Goal: Information Seeking & Learning: Learn about a topic

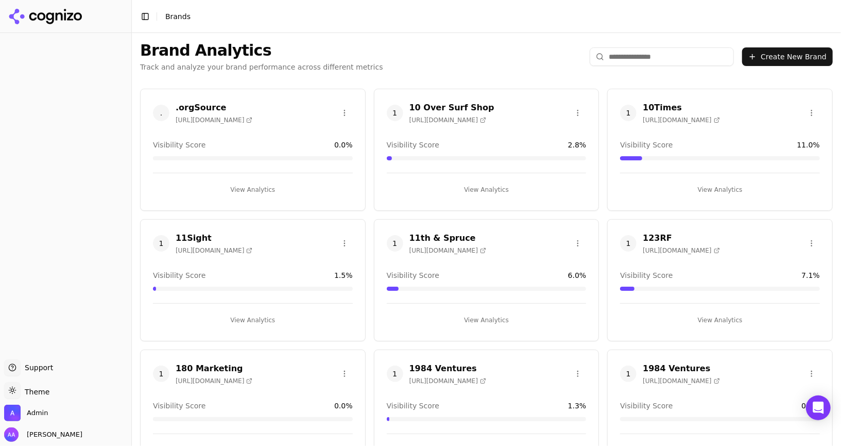
click at [681, 56] on input "search" at bounding box center [662, 56] width 144 height 19
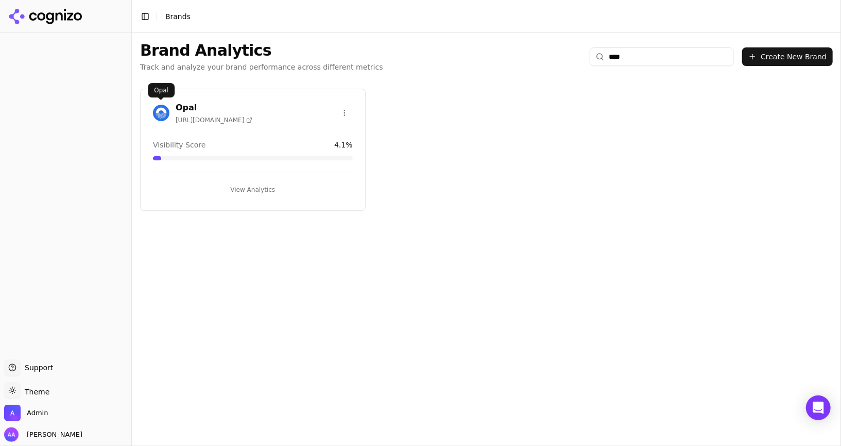
type input "****"
click at [159, 113] on img at bounding box center [161, 113] width 16 height 16
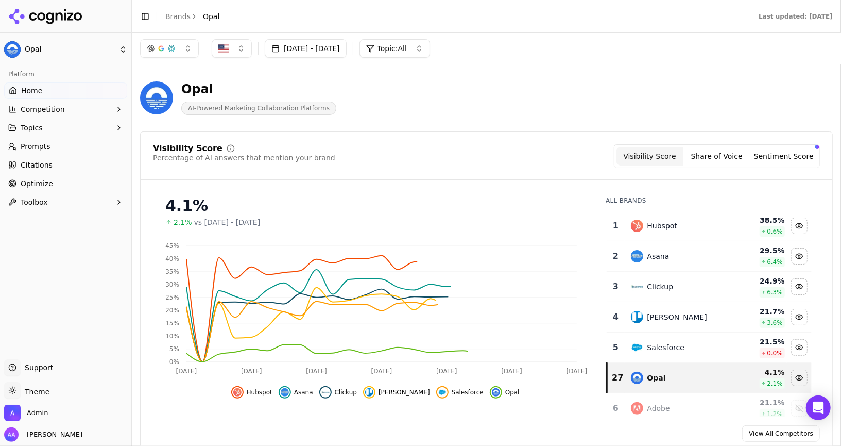
scroll to position [52, 0]
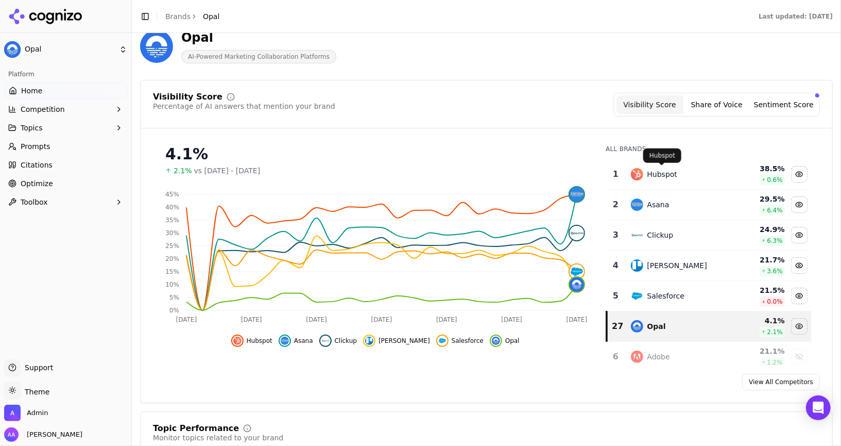
click at [656, 169] on div "Hubspot" at bounding box center [663, 174] width 30 height 10
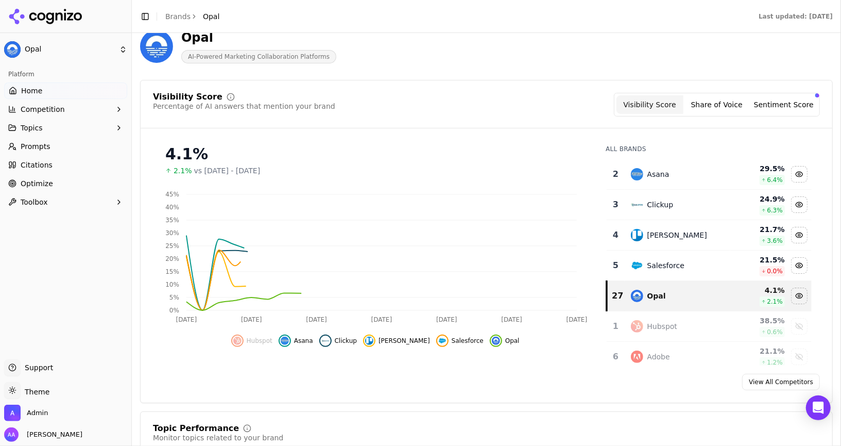
click at [656, 169] on div "Asana" at bounding box center [659, 174] width 22 height 10
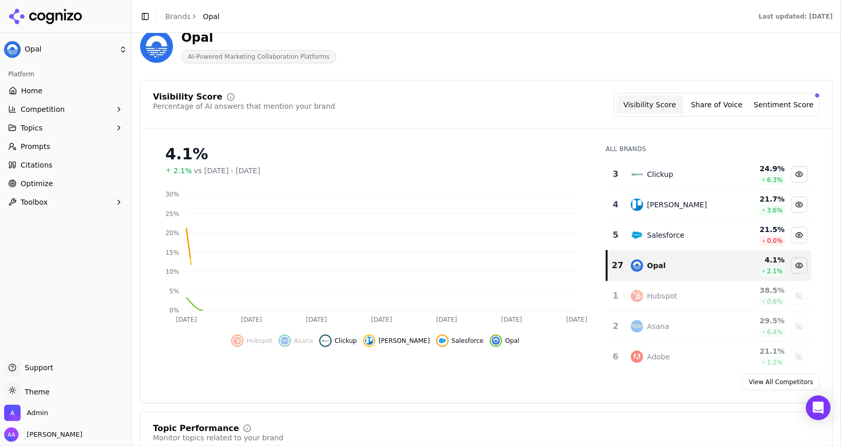
click at [656, 169] on div "Clickup" at bounding box center [661, 174] width 26 height 10
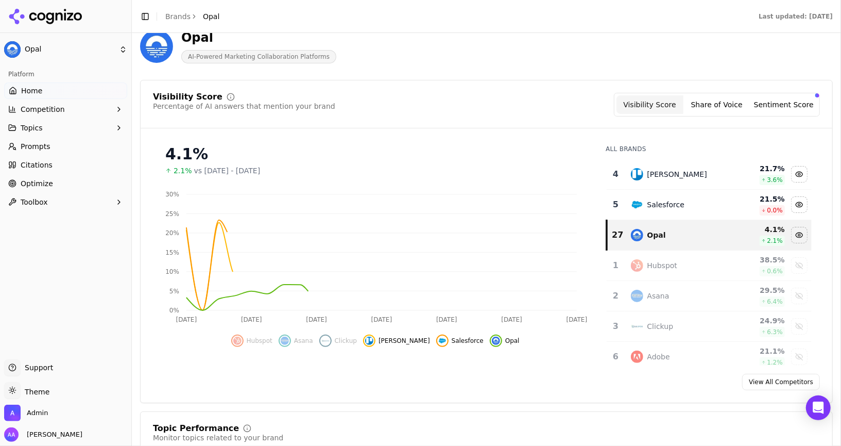
click at [656, 169] on div "[PERSON_NAME]" at bounding box center [678, 174] width 60 height 10
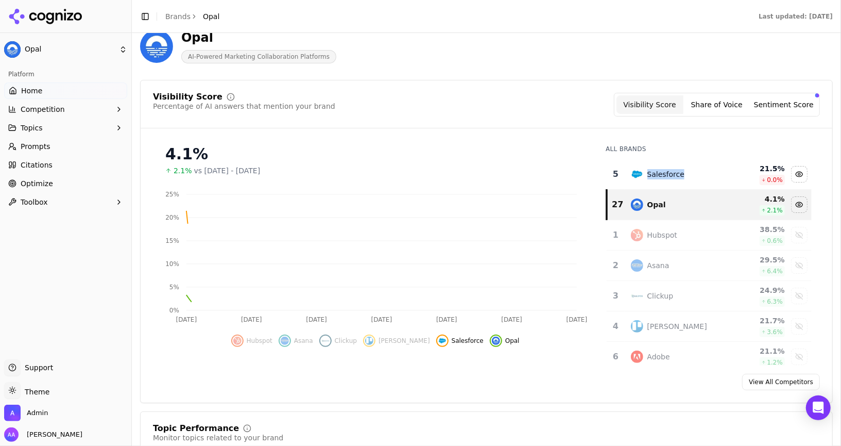
click at [656, 169] on div "Salesforce" at bounding box center [667, 174] width 38 height 10
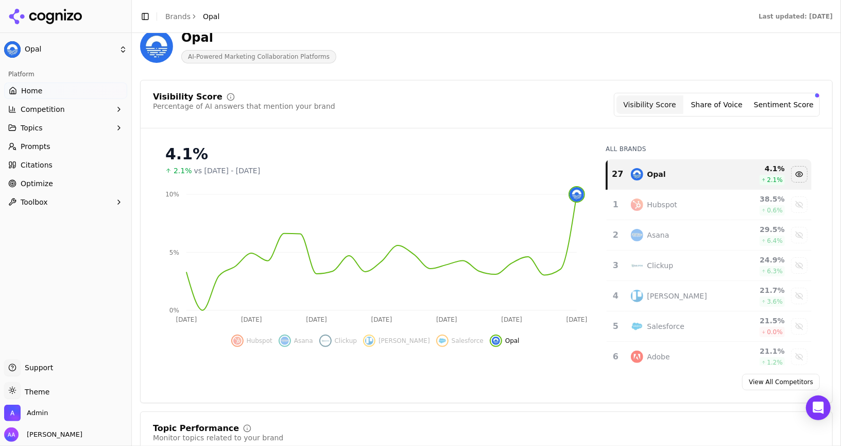
click at [57, 152] on link "Prompts" at bounding box center [65, 146] width 123 height 16
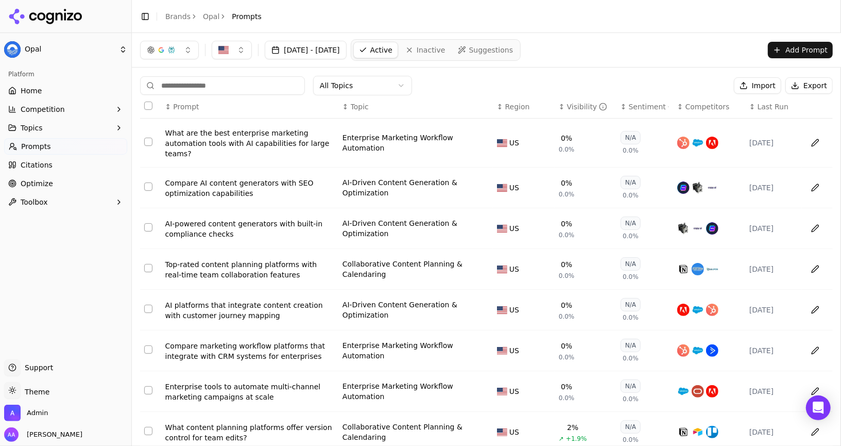
click at [76, 92] on link "Home" at bounding box center [65, 90] width 123 height 16
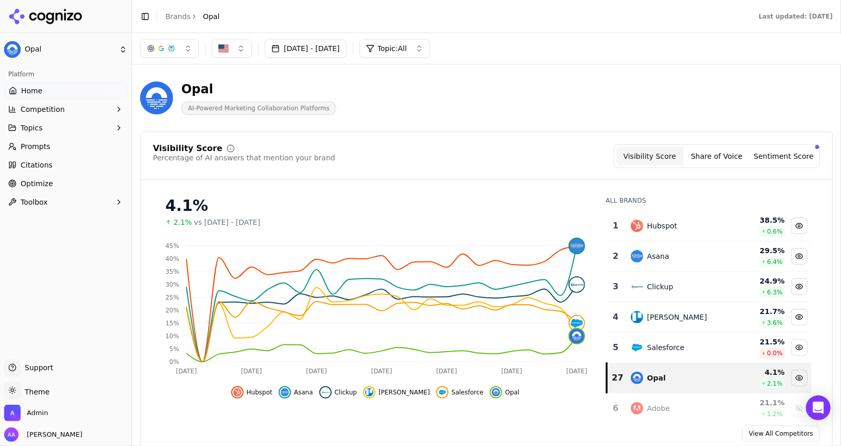
click at [661, 219] on div "Hubspot" at bounding box center [678, 225] width 94 height 12
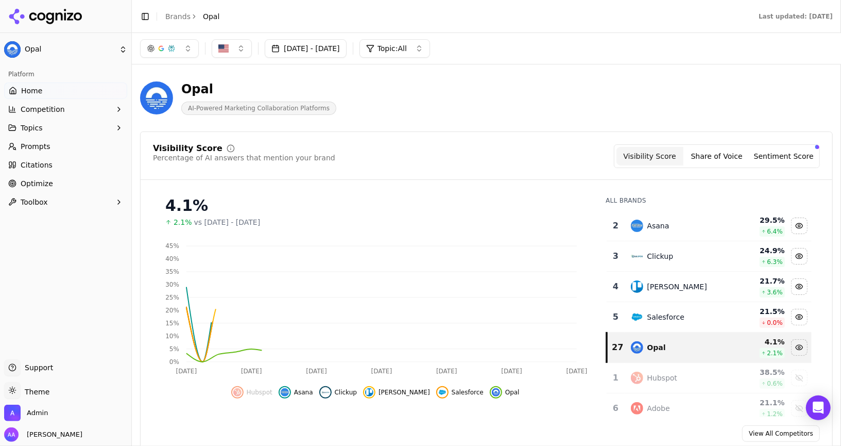
click at [661, 219] on div "Asana" at bounding box center [678, 225] width 94 height 12
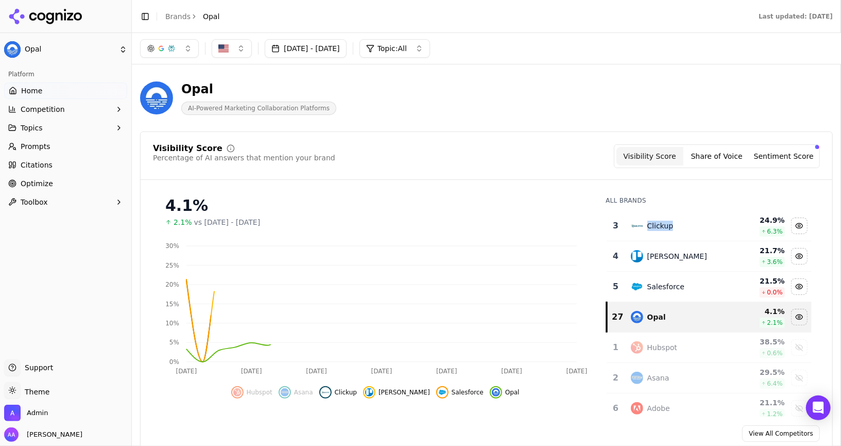
click at [661, 219] on div "Clickup" at bounding box center [678, 225] width 94 height 12
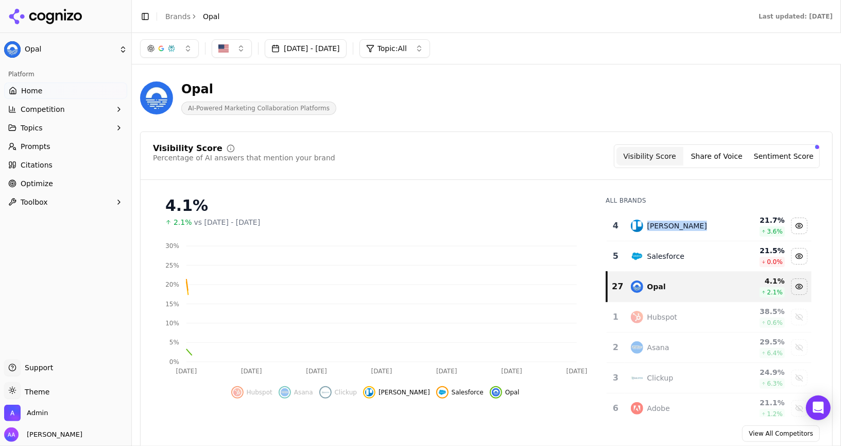
click at [661, 219] on div "[PERSON_NAME]" at bounding box center [678, 225] width 94 height 12
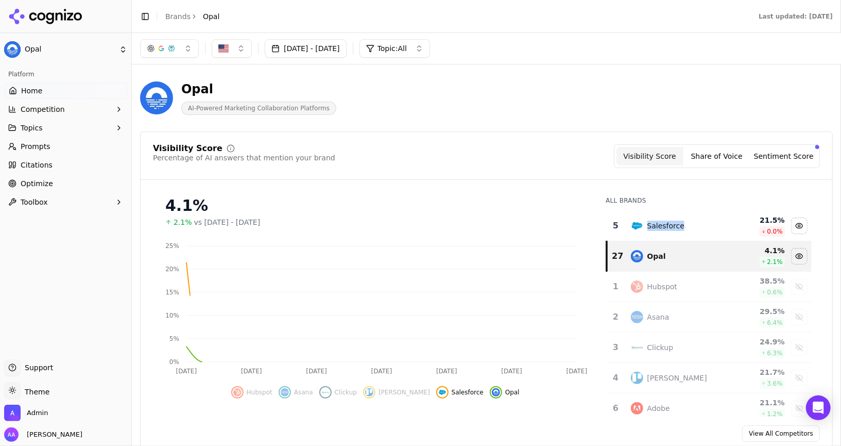
click at [661, 219] on div "Salesforce" at bounding box center [678, 225] width 94 height 12
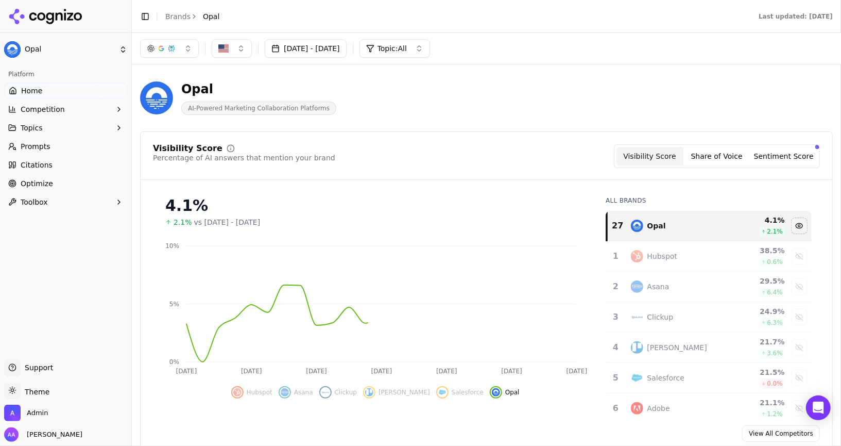
click at [541, 181] on div "Visibility Score Percentage of AI answers that mention your brand Visibility Sc…" at bounding box center [486, 292] width 693 height 323
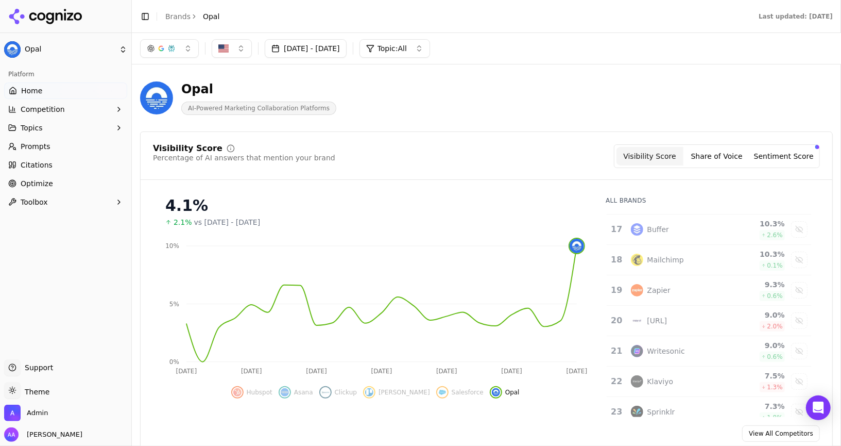
scroll to position [728, 0]
click at [57, 148] on link "Prompts" at bounding box center [65, 146] width 123 height 16
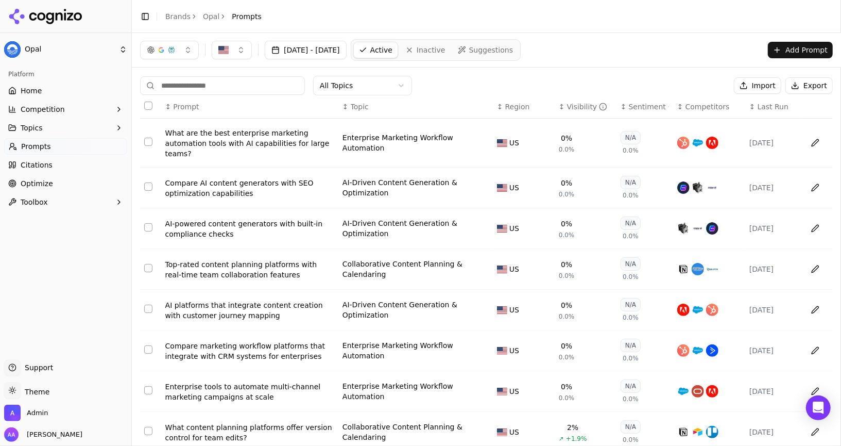
click at [244, 89] on input at bounding box center [222, 85] width 165 height 19
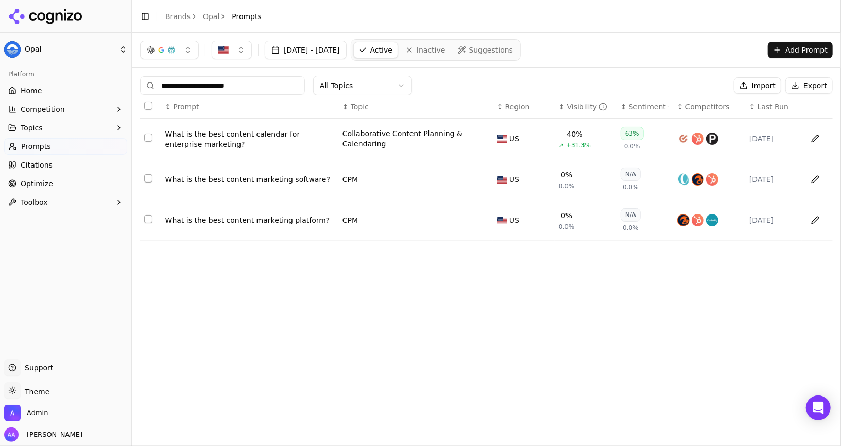
type input "**********"
click at [243, 142] on div "What is the best content calendar for enterprise marketing?" at bounding box center [249, 139] width 169 height 21
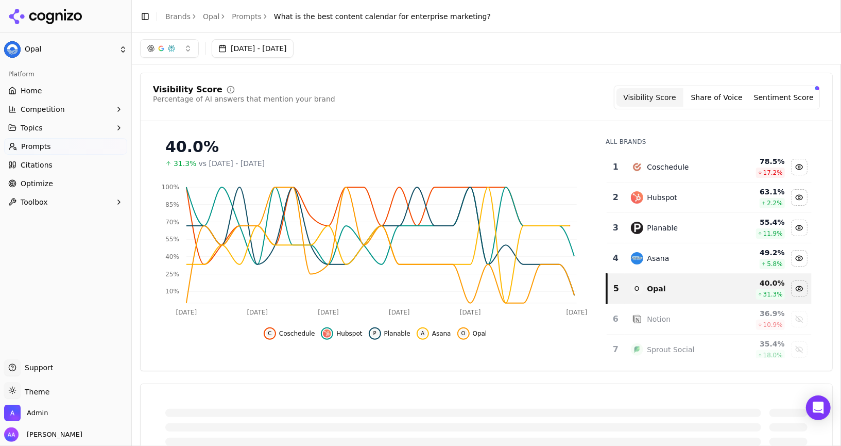
click at [666, 162] on div "Coschedule" at bounding box center [669, 167] width 42 height 10
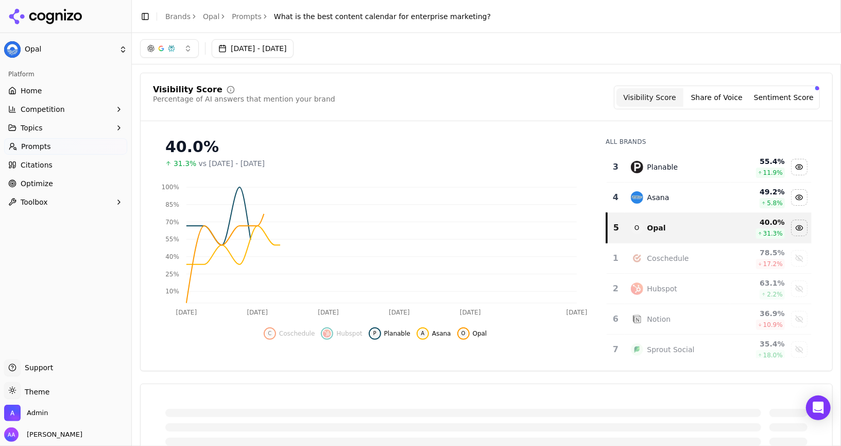
click at [664, 164] on div "Planable" at bounding box center [663, 167] width 31 height 10
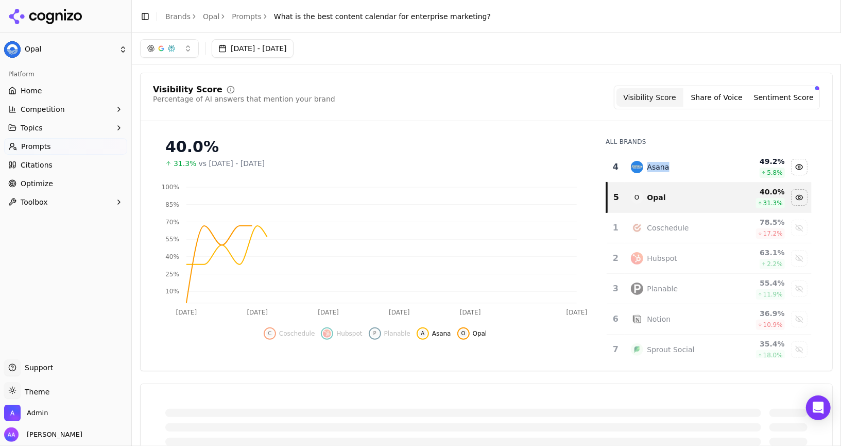
click at [664, 164] on div "Asana" at bounding box center [659, 167] width 22 height 10
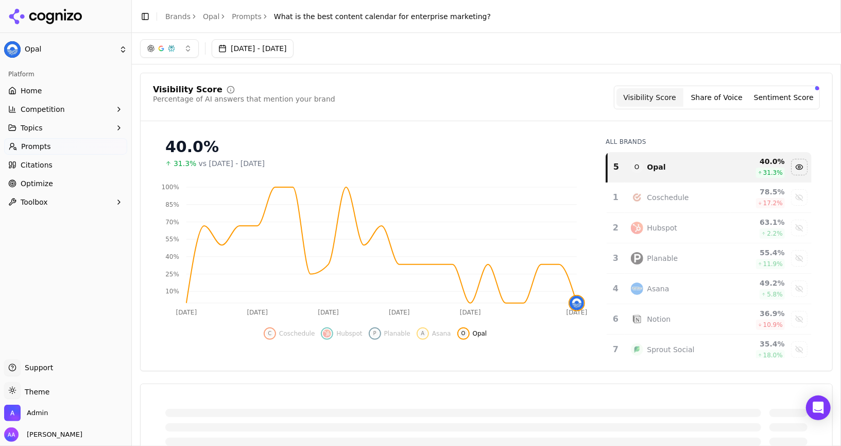
click at [280, 48] on button "[DATE] - [DATE]" at bounding box center [253, 48] width 82 height 19
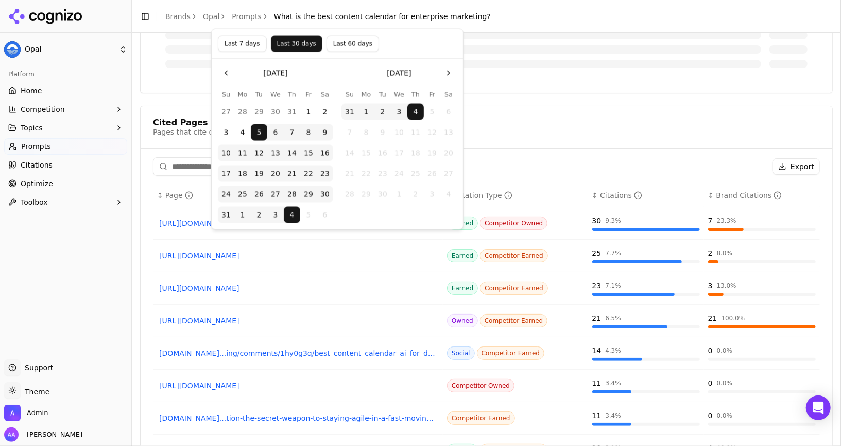
scroll to position [441, 0]
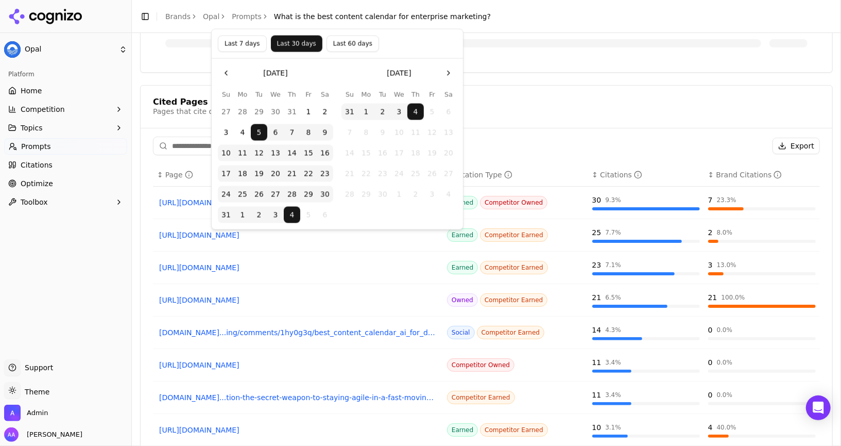
click at [526, 101] on div "Cited Pages Pages that cite or reference this prompt in AI responses" at bounding box center [486, 107] width 667 height 19
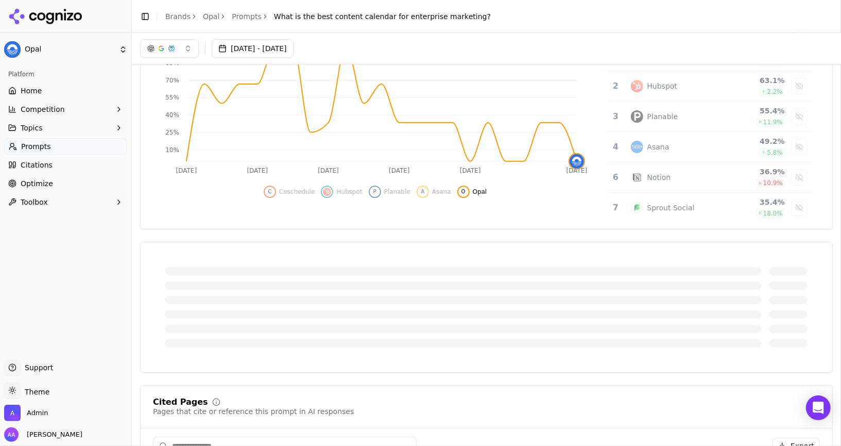
scroll to position [0, 0]
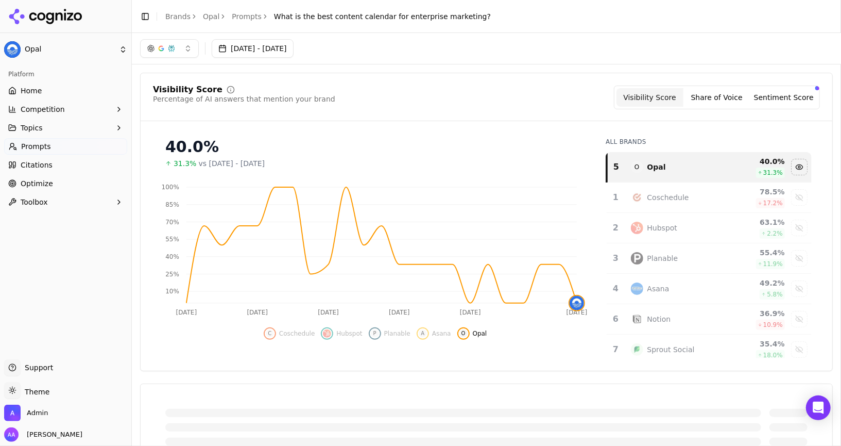
click at [294, 52] on button "[DATE] - [DATE]" at bounding box center [253, 48] width 82 height 19
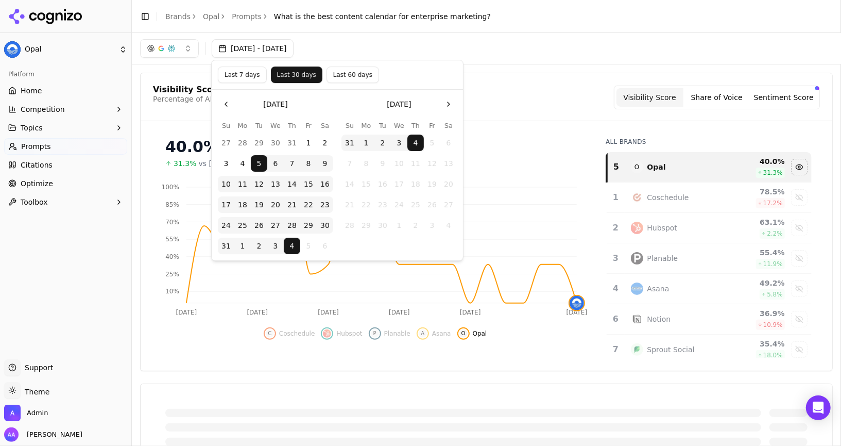
click at [344, 72] on button "Last 60 days" at bounding box center [353, 74] width 53 height 16
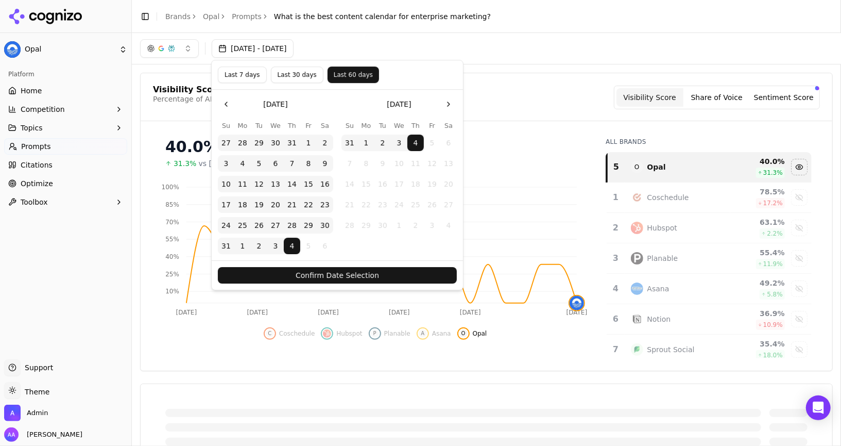
click at [369, 271] on button "Confirm Date Selection" at bounding box center [337, 275] width 239 height 16
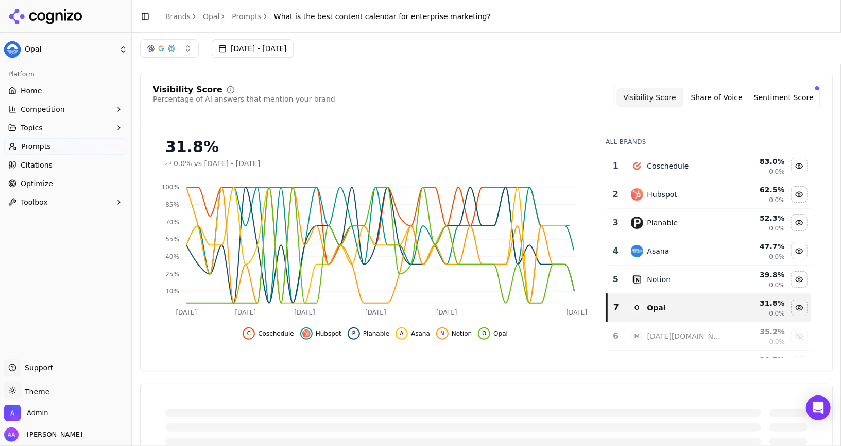
click at [683, 174] on td "Coschedule" at bounding box center [678, 166] width 106 height 28
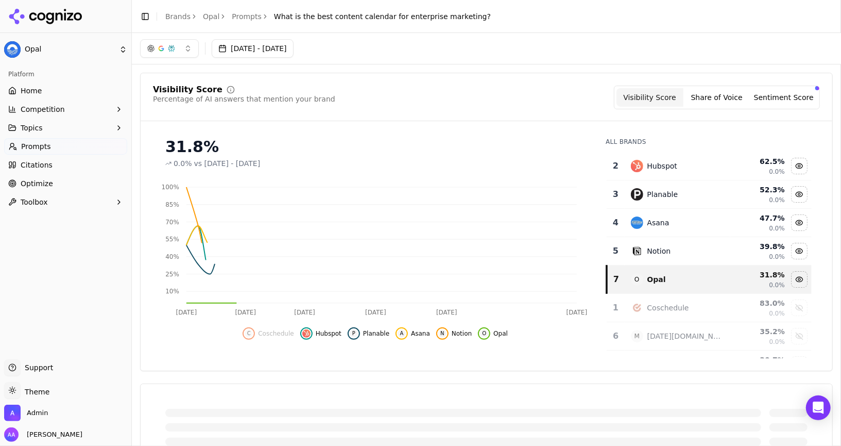
click at [683, 174] on td "Hubspot" at bounding box center [678, 166] width 106 height 28
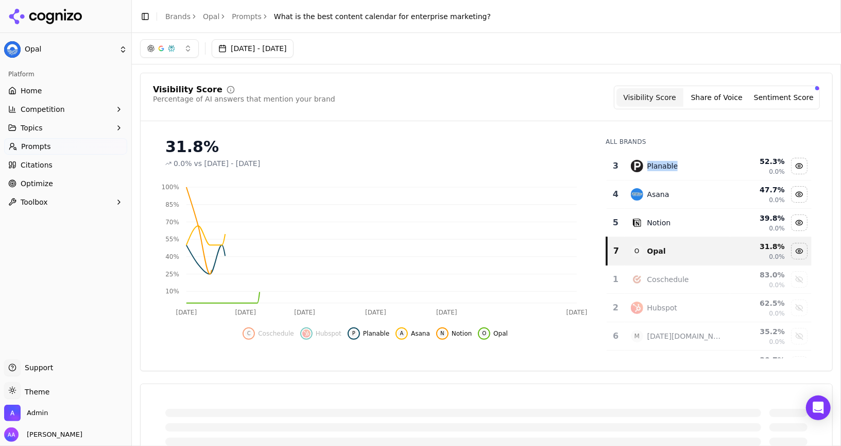
click at [683, 174] on td "Planable" at bounding box center [678, 166] width 106 height 28
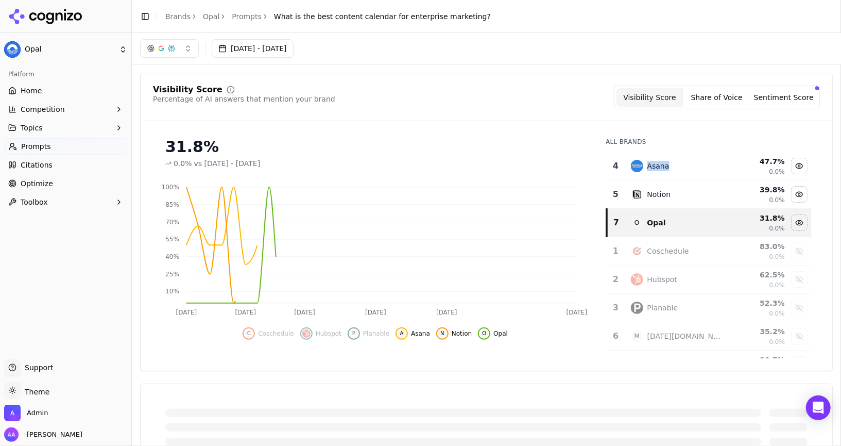
click at [683, 174] on td "Asana" at bounding box center [678, 166] width 106 height 28
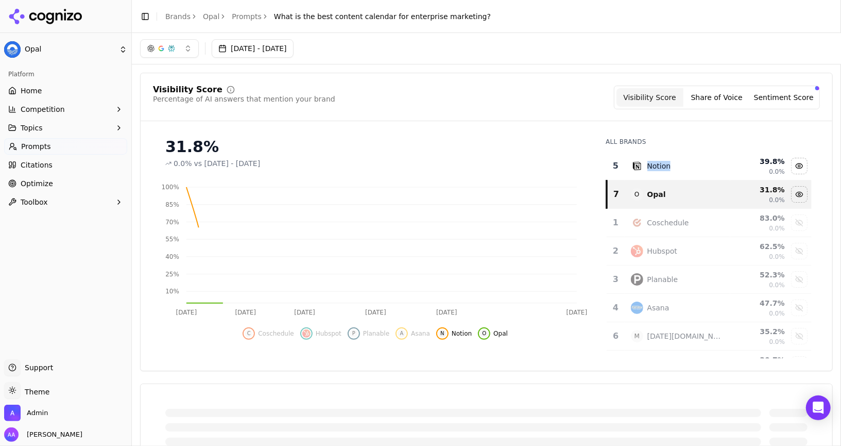
click at [683, 174] on td "Notion" at bounding box center [678, 166] width 106 height 28
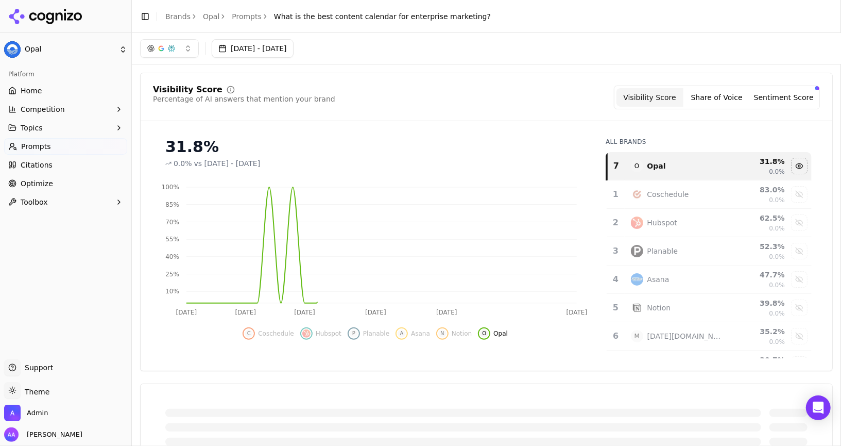
click at [581, 127] on div "Visibility Score Percentage of AI answers that mention your brand Visibility Sc…" at bounding box center [486, 222] width 693 height 298
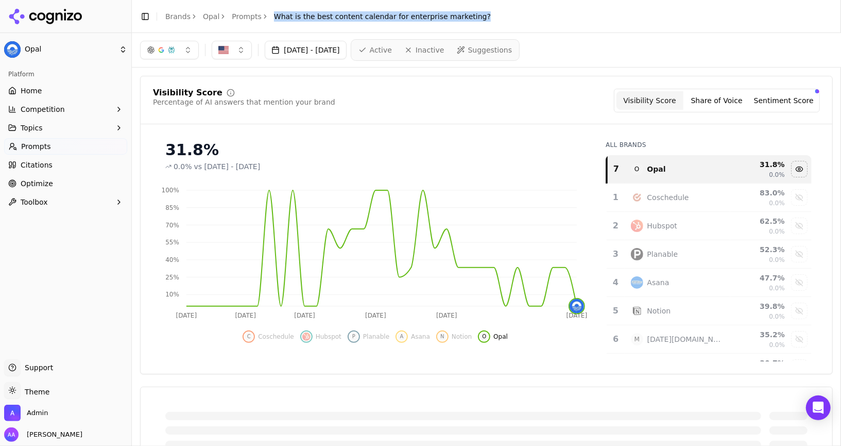
drag, startPoint x: 502, startPoint y: 21, endPoint x: 269, endPoint y: 20, distance: 232.9
click at [269, 20] on header "Toggle Sidebar Brands Opal Prompts What is the best content calendar for enterp…" at bounding box center [486, 16] width 709 height 33
copy span "What is the best content calendar for enterprise marketing?"
click at [385, 114] on div "Visibility Score Percentage of AI answers that mention your brand Visibility Sc…" at bounding box center [487, 107] width 692 height 36
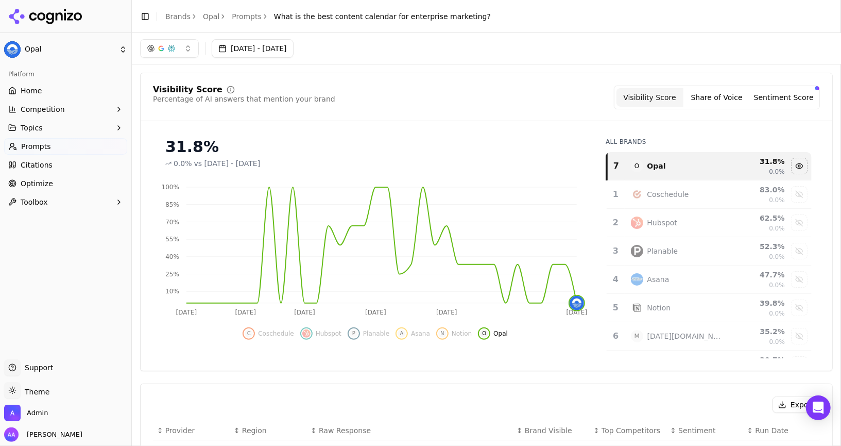
click at [484, 194] on icon "Jul 22 Jul 29 Aug 3 Aug 16 Aug 22 Sep 3 10% 25% 40% 55% 70% 85% 100%" at bounding box center [375, 249] width 445 height 144
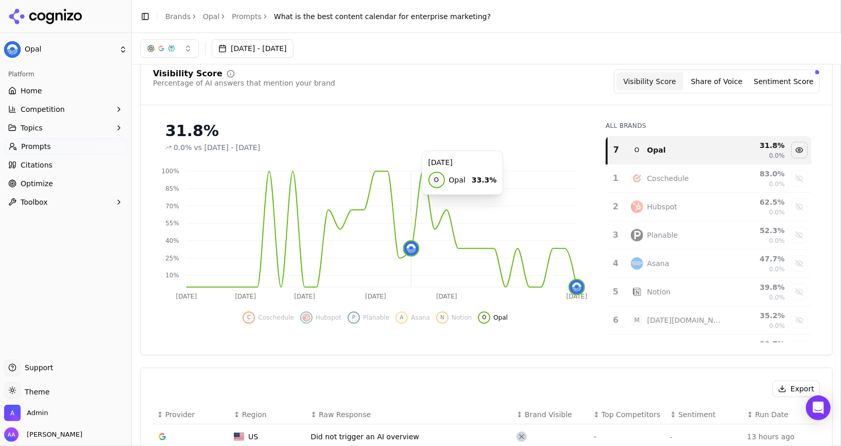
scroll to position [18, 0]
click at [169, 41] on button "button" at bounding box center [169, 48] width 59 height 19
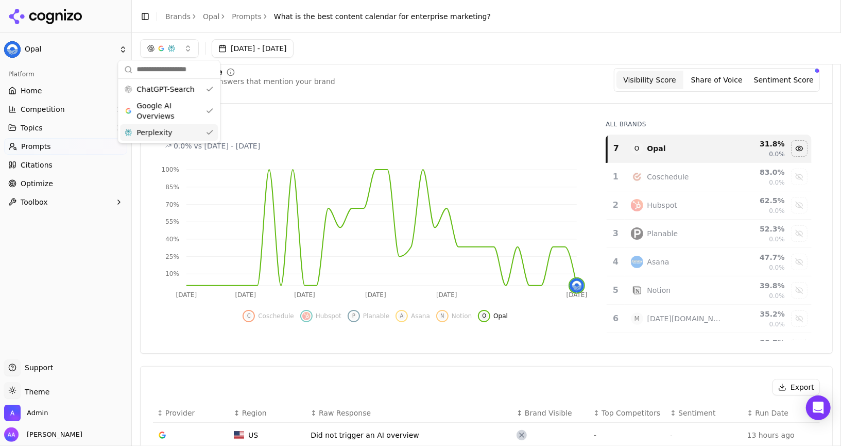
click at [174, 131] on div "Perplexity" at bounding box center [169, 132] width 98 height 16
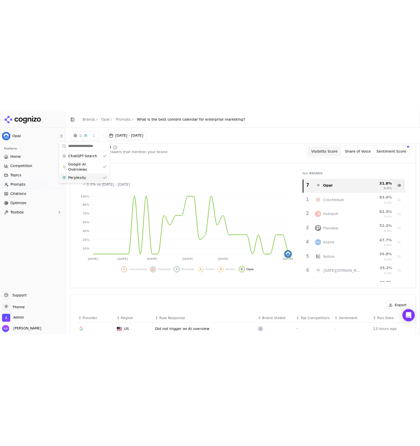
scroll to position [0, 0]
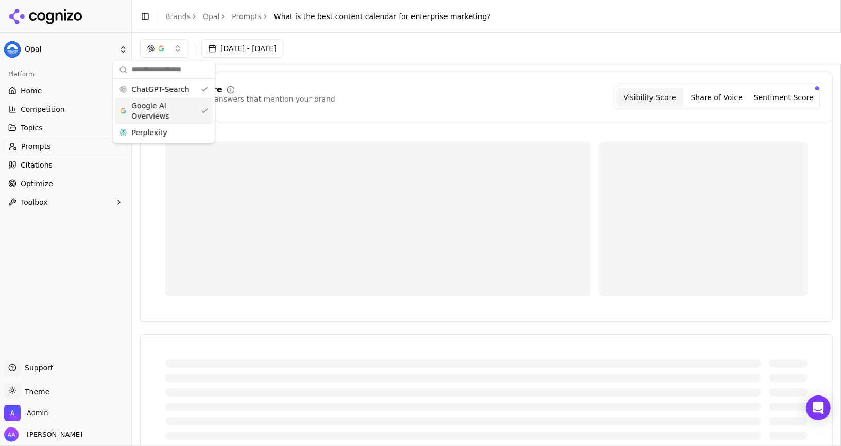
click at [176, 110] on span "Google AI Overviews" at bounding box center [163, 110] width 65 height 21
click at [361, 105] on div "Visibility Score Percentage of AI answers that mention your brand Visibility Sc…" at bounding box center [486, 98] width 667 height 24
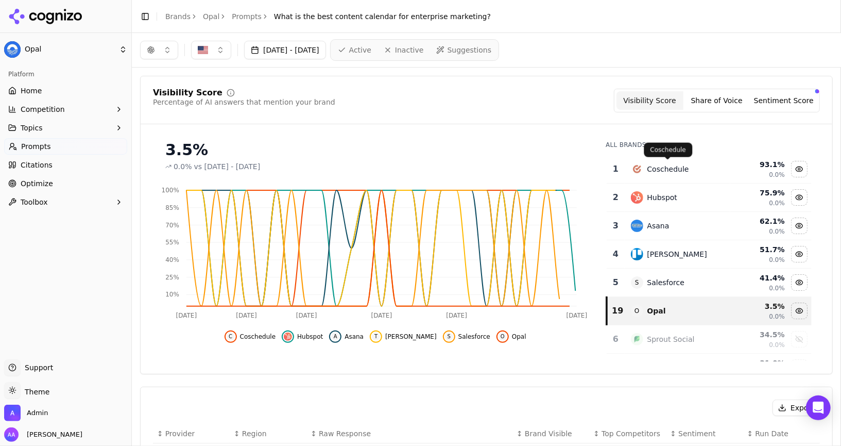
click at [651, 165] on div "Coschedule" at bounding box center [669, 169] width 42 height 10
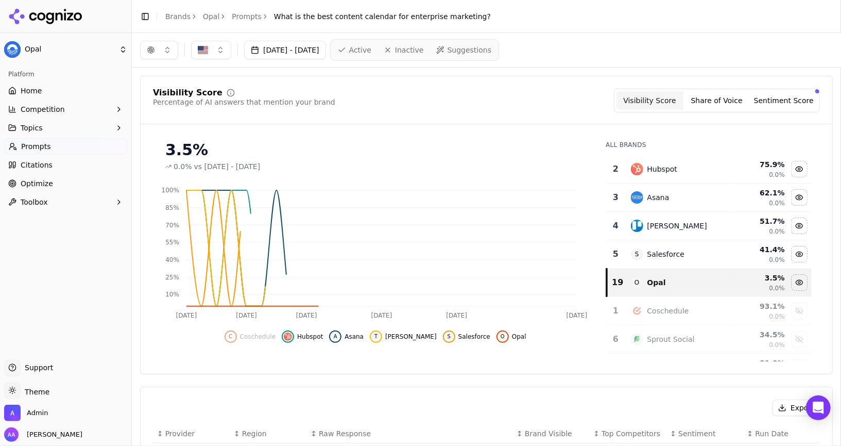
click at [651, 165] on div "Hubspot" at bounding box center [663, 169] width 30 height 10
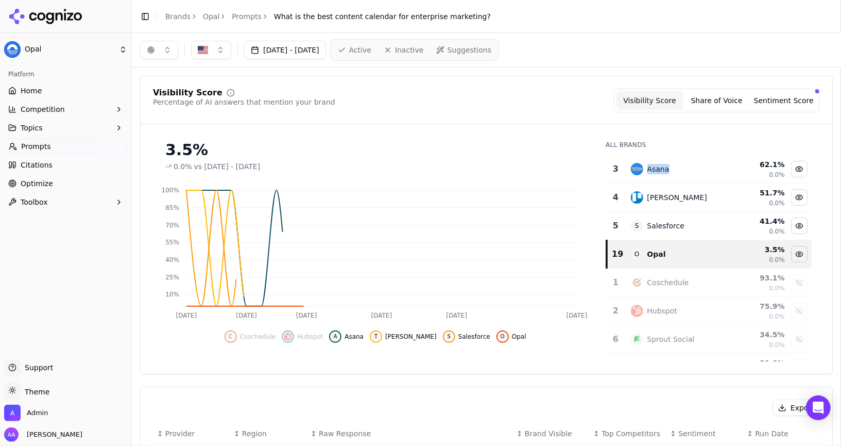
click at [651, 165] on div "Asana" at bounding box center [659, 169] width 22 height 10
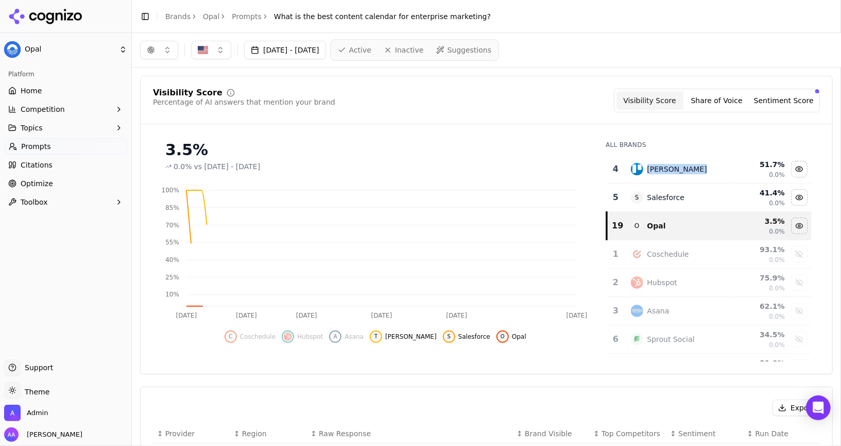
click at [651, 165] on div "[PERSON_NAME]" at bounding box center [678, 169] width 60 height 10
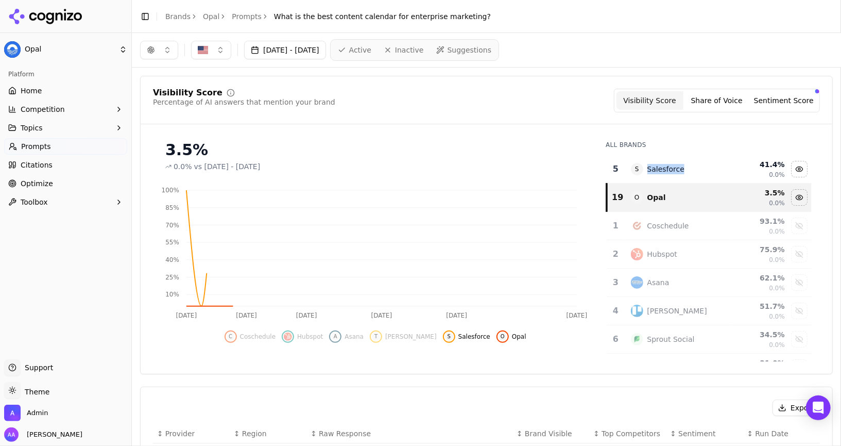
click at [651, 165] on div "Salesforce" at bounding box center [667, 169] width 38 height 10
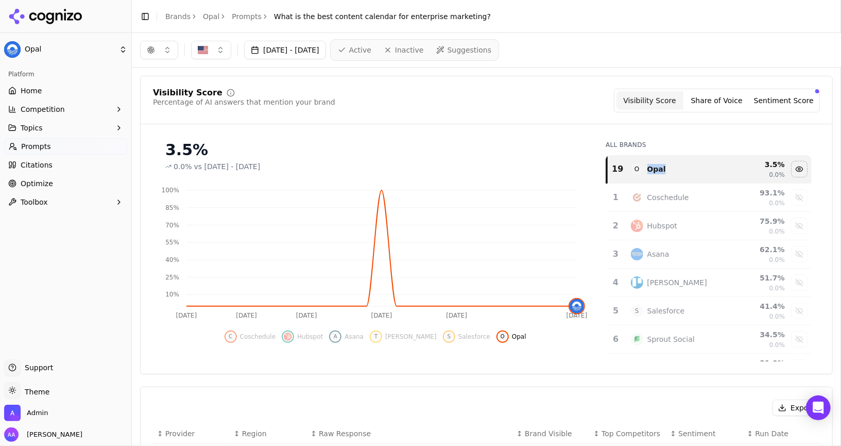
click at [159, 56] on button "button" at bounding box center [159, 50] width 38 height 19
click at [173, 125] on div "Perplexity" at bounding box center [159, 133] width 98 height 16
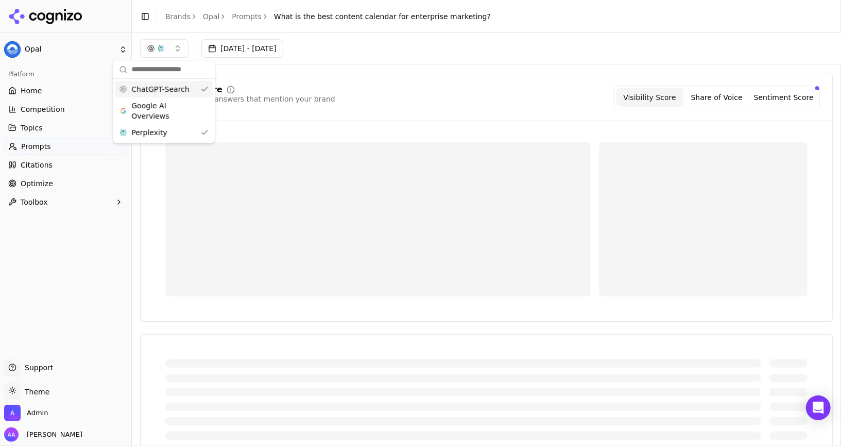
click at [176, 88] on span "ChatGPT-Search" at bounding box center [160, 89] width 58 height 10
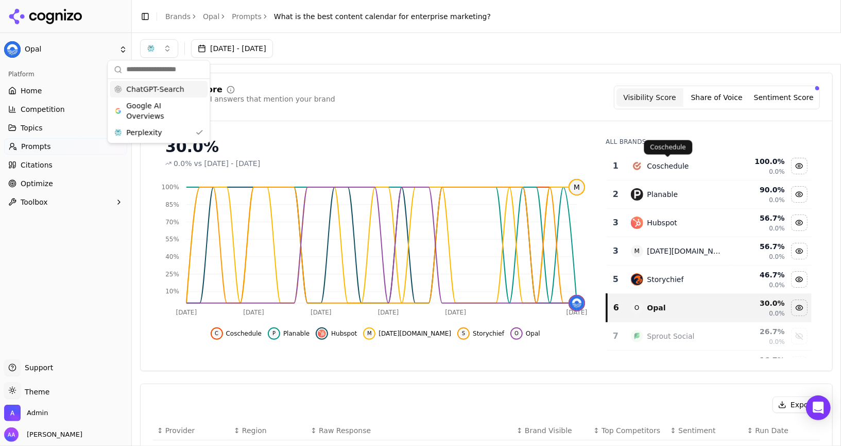
click at [673, 166] on div "Coschedule" at bounding box center [669, 166] width 42 height 10
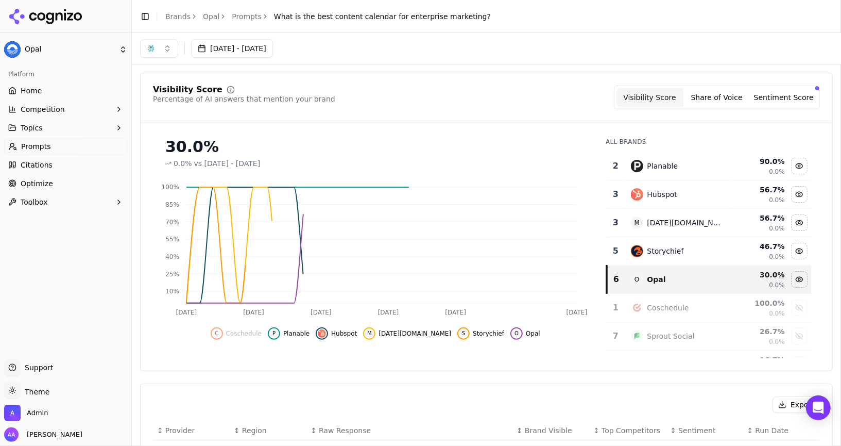
click at [671, 167] on div "Planable" at bounding box center [663, 166] width 31 height 10
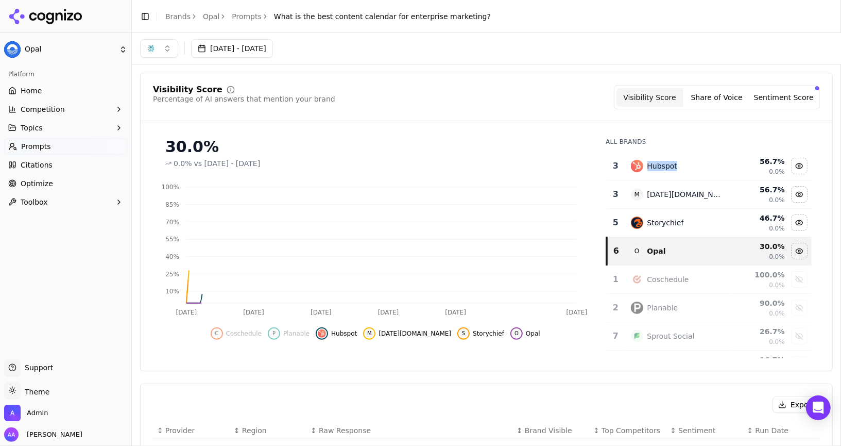
click at [671, 167] on div "Hubspot" at bounding box center [663, 166] width 30 height 10
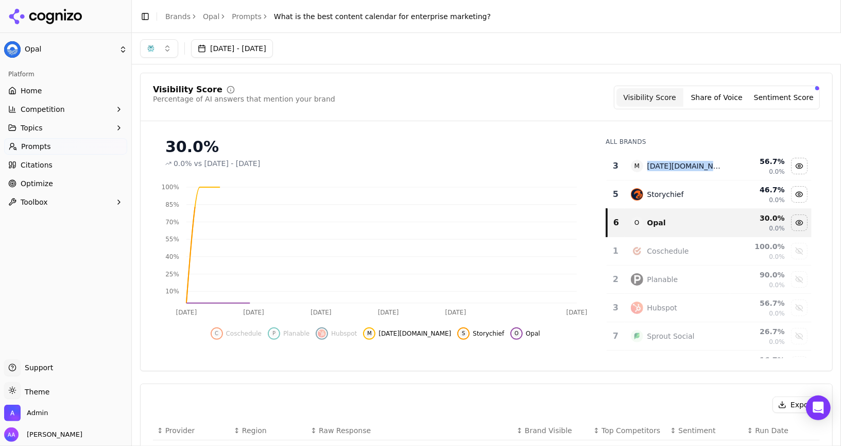
click at [671, 167] on div "[DATE][DOMAIN_NAME]" at bounding box center [686, 166] width 77 height 10
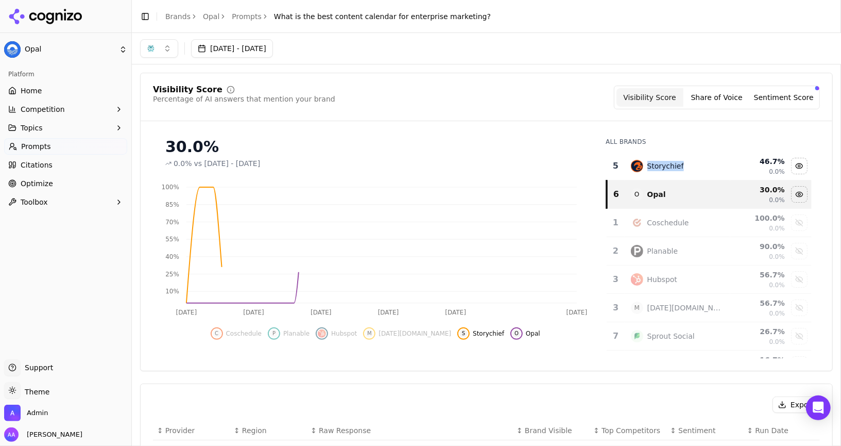
click at [671, 167] on div "Storychief" at bounding box center [666, 166] width 37 height 10
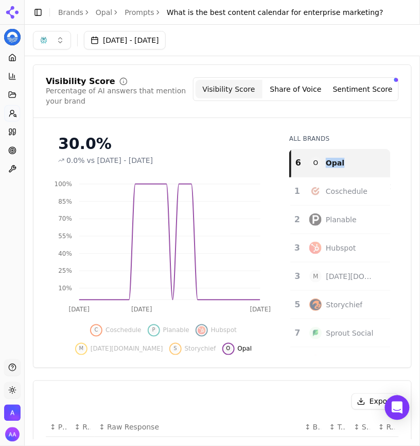
click at [51, 39] on button "button" at bounding box center [52, 40] width 38 height 19
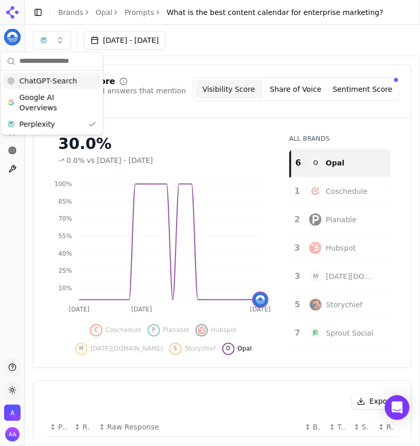
click at [55, 46] on button "button" at bounding box center [52, 40] width 38 height 19
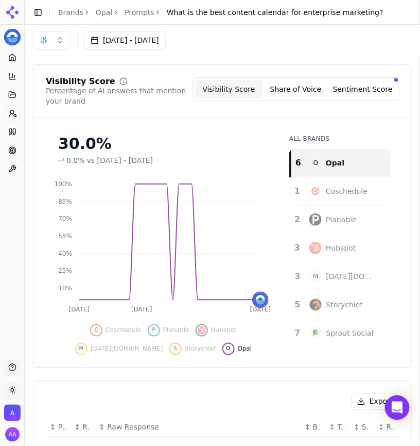
click at [55, 46] on button "button" at bounding box center [52, 40] width 38 height 19
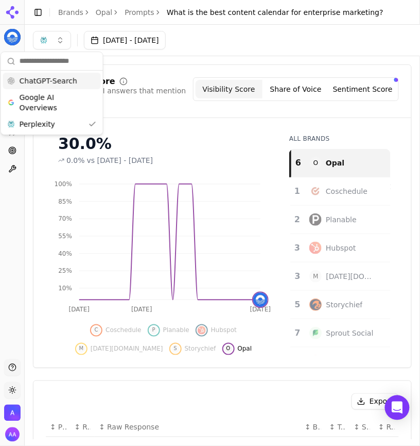
click at [55, 77] on span "ChatGPT-Search" at bounding box center [49, 81] width 58 height 10
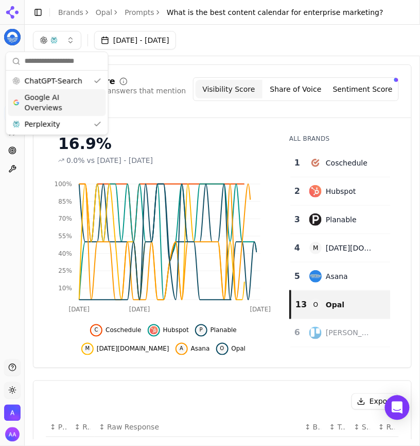
click at [58, 93] on span "Google AI Overviews" at bounding box center [57, 102] width 65 height 21
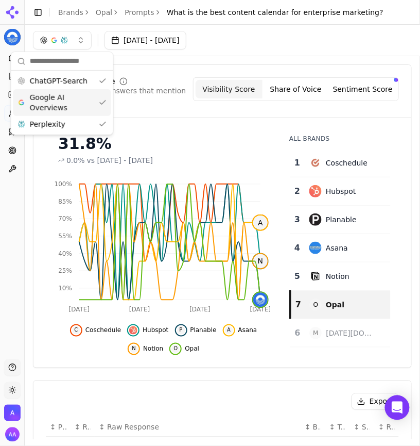
click at [142, 14] on link "Prompts" at bounding box center [140, 12] width 30 height 10
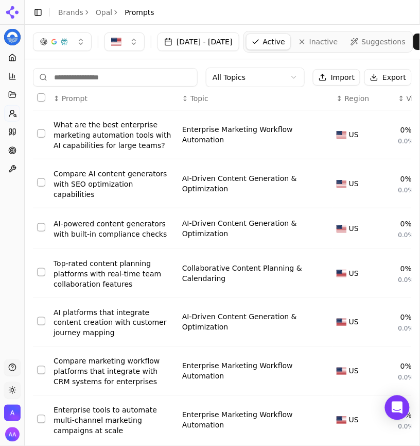
click at [135, 70] on input at bounding box center [115, 77] width 165 height 19
paste input "**********"
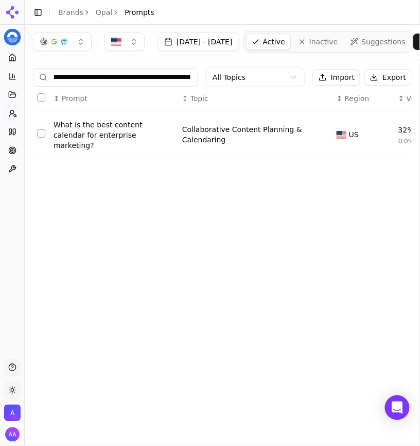
type input "**********"
click at [126, 112] on td "What is the best content calendar for enterprise marketing?" at bounding box center [113, 134] width 129 height 49
click at [122, 127] on div "What is the best content calendar for enterprise marketing?" at bounding box center [114, 135] width 121 height 31
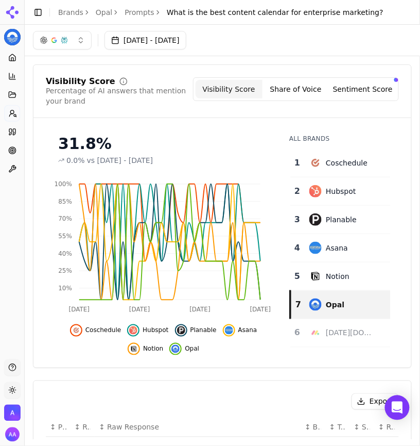
click at [337, 269] on body "Opal Platform Home Competition Topics Prompts Citations Optimize Toolbox Suppor…" at bounding box center [210, 223] width 420 height 446
click at [336, 243] on div "Asana" at bounding box center [337, 248] width 22 height 10
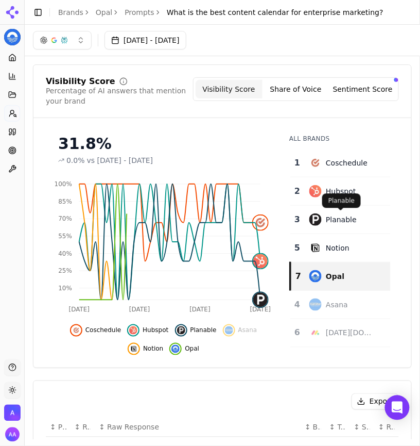
click at [338, 212] on span at bounding box center [340, 210] width 5 height 5
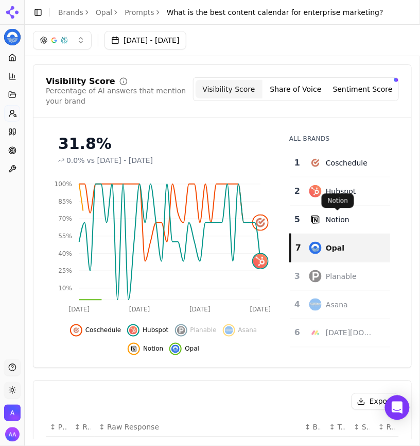
click at [339, 187] on div "Hubspot" at bounding box center [341, 191] width 30 height 10
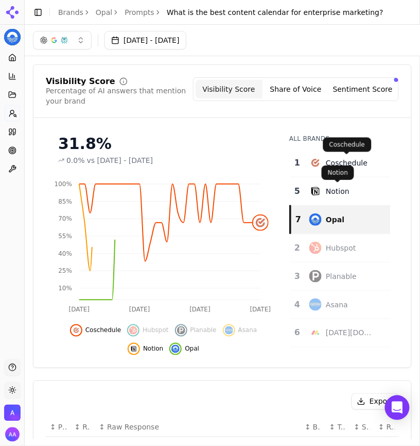
click at [340, 160] on div "Coschedule" at bounding box center [347, 163] width 42 height 10
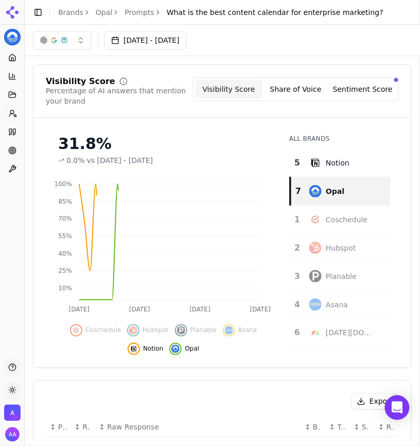
click at [340, 160] on div "Notion" at bounding box center [338, 163] width 24 height 10
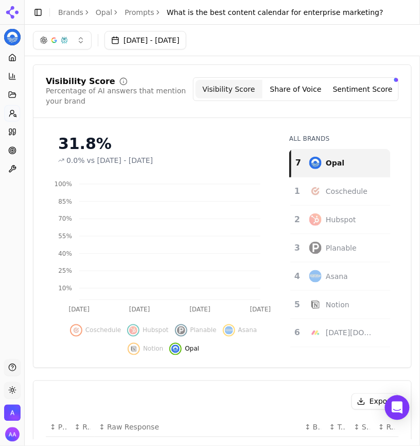
click at [340, 160] on div "Opal" at bounding box center [335, 163] width 19 height 10
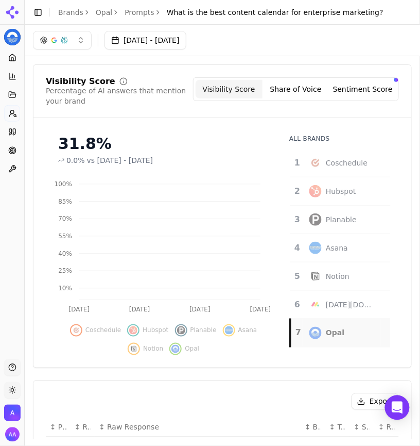
click at [332, 335] on div "Opal" at bounding box center [335, 333] width 19 height 10
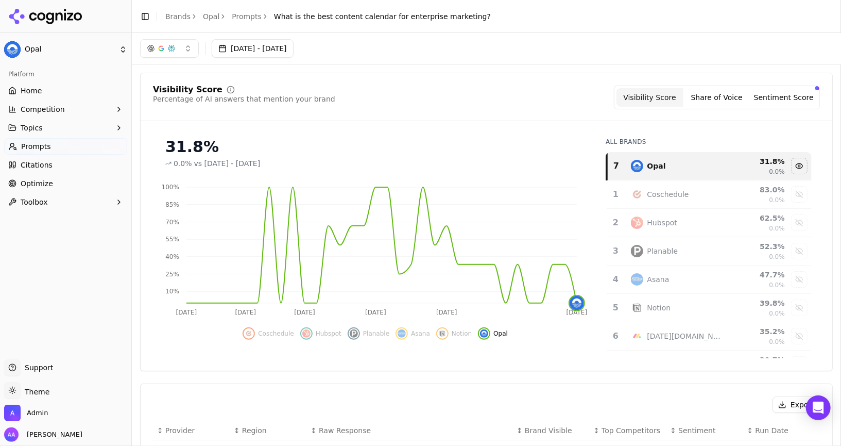
click at [163, 54] on button "button" at bounding box center [169, 48] width 59 height 19
click at [183, 130] on div "Perplexity" at bounding box center [169, 132] width 98 height 16
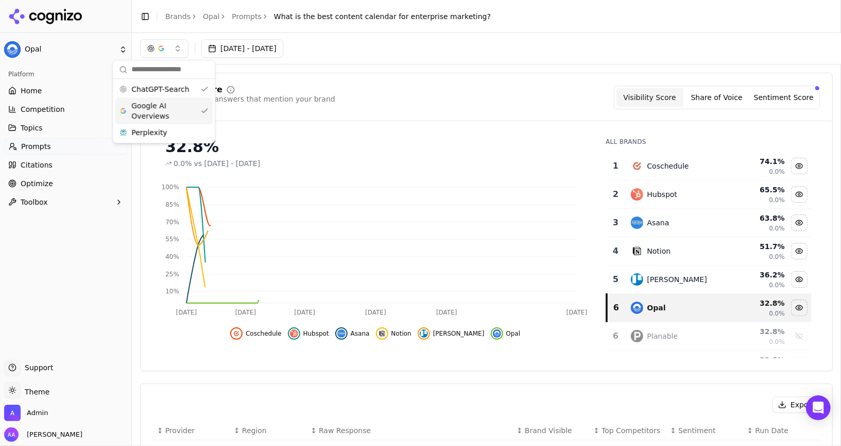
click at [182, 107] on span "Google AI Overviews" at bounding box center [163, 110] width 65 height 21
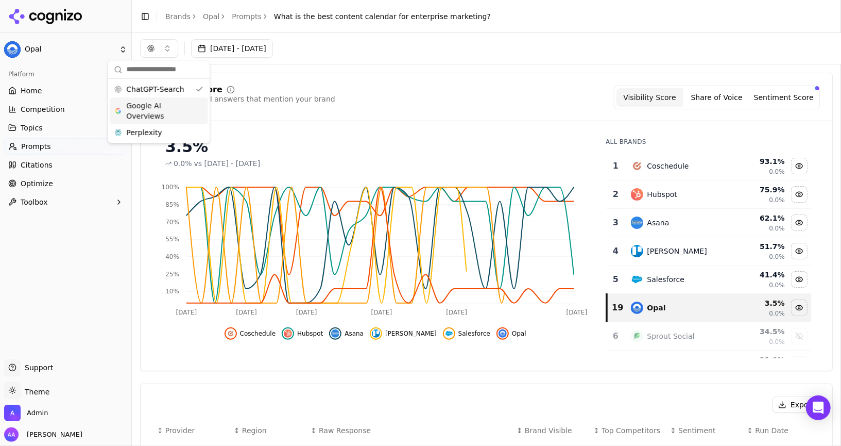
click at [273, 55] on button "Jul 06, 2025 - Sep 04, 2025" at bounding box center [232, 48] width 82 height 19
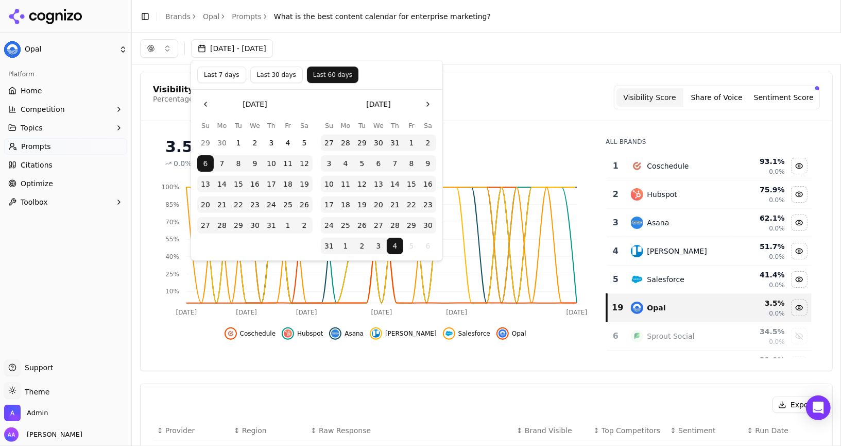
click at [270, 76] on button "Last 30 days" at bounding box center [276, 74] width 53 height 16
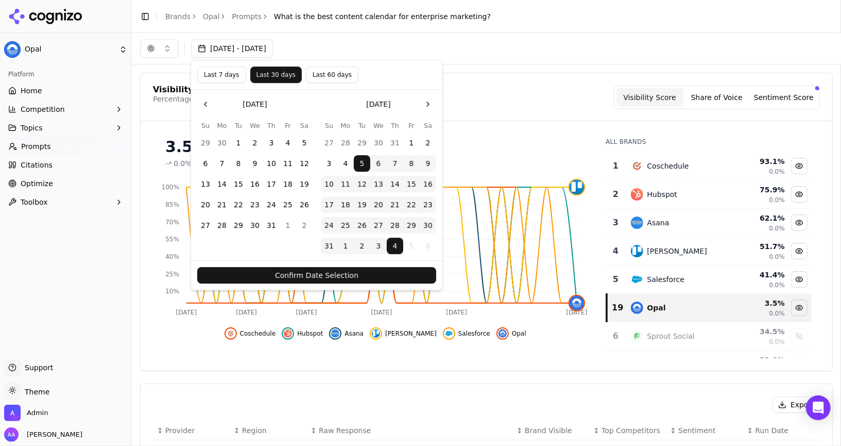
click at [357, 275] on button "Confirm Date Selection" at bounding box center [316, 275] width 239 height 16
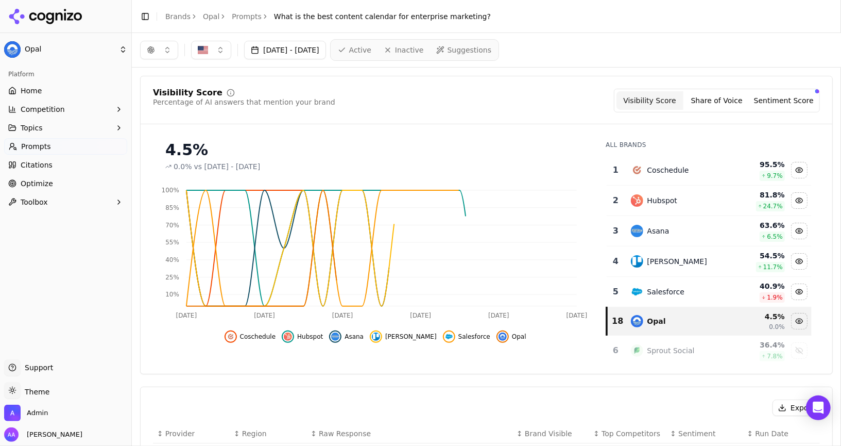
click at [129, 112] on button "Toggle Sidebar" at bounding box center [131, 223] width 8 height 446
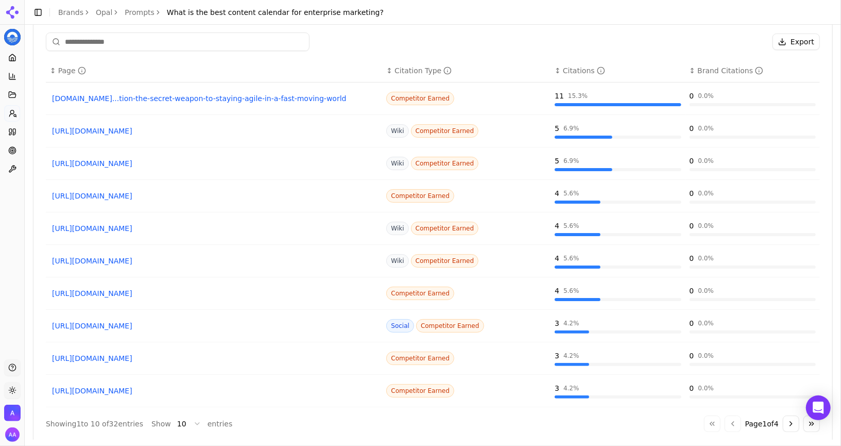
scroll to position [843, 0]
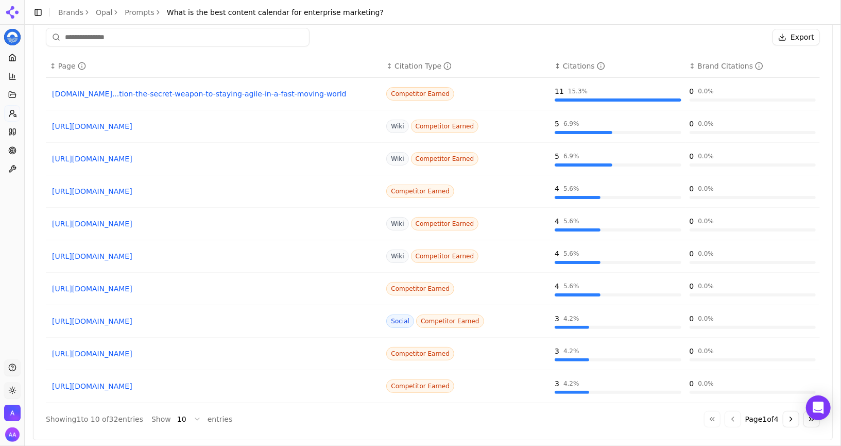
click at [792, 411] on button "Go to next page" at bounding box center [791, 419] width 16 height 16
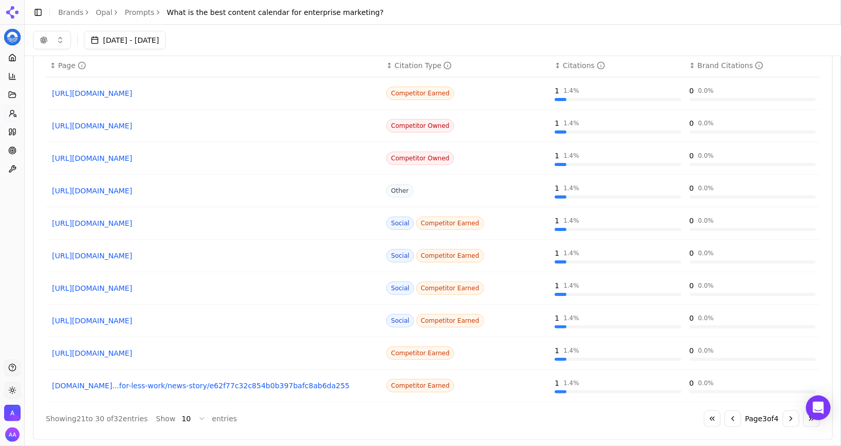
click at [792, 411] on button "Go to next page" at bounding box center [791, 418] width 16 height 16
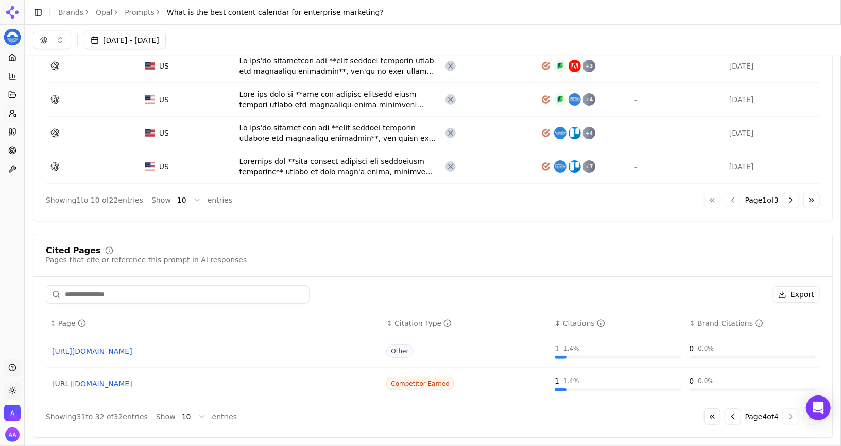
click at [725, 412] on button "Go to previous page" at bounding box center [733, 416] width 16 height 16
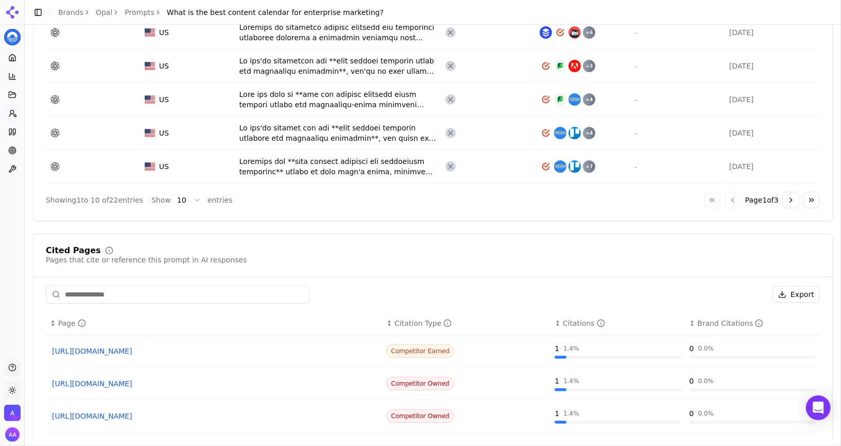
scroll to position [841, 0]
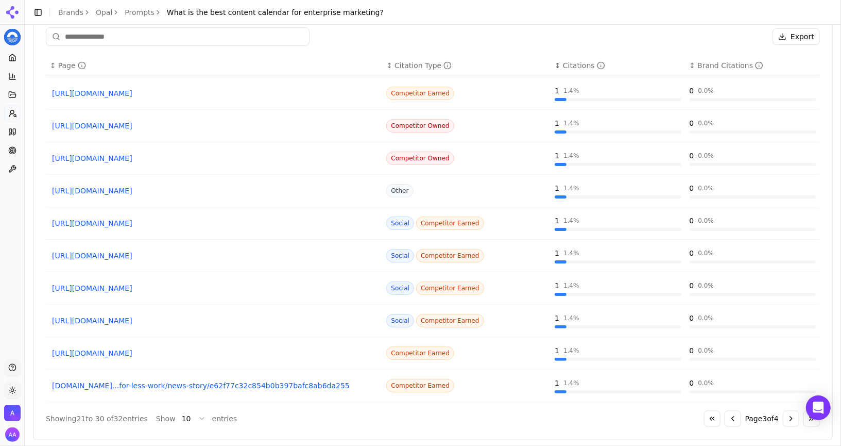
click at [727, 412] on button "Go to previous page" at bounding box center [733, 418] width 16 height 16
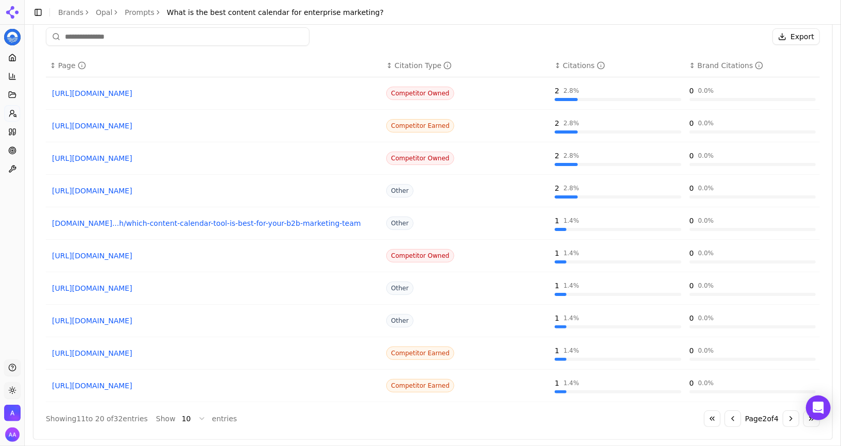
click at [727, 412] on button "Go to previous page" at bounding box center [733, 418] width 16 height 16
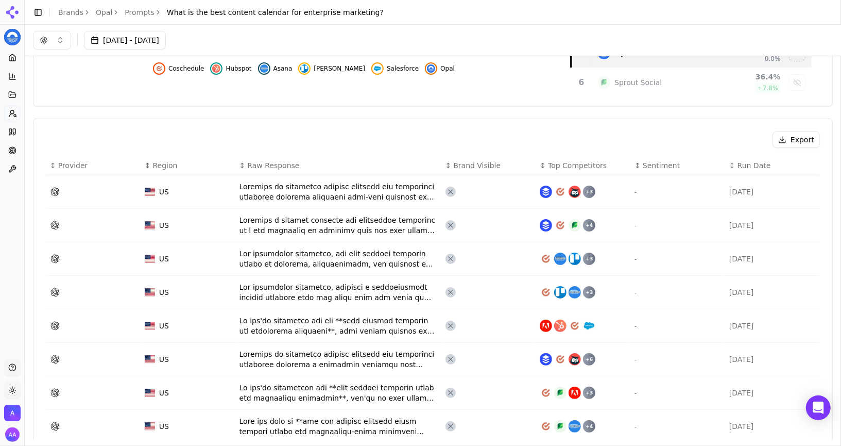
scroll to position [0, 0]
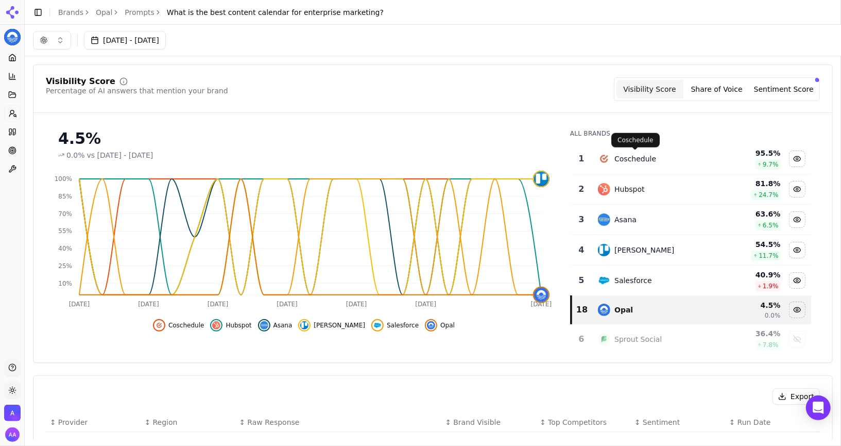
click at [638, 158] on div "Coschedule" at bounding box center [636, 159] width 42 height 10
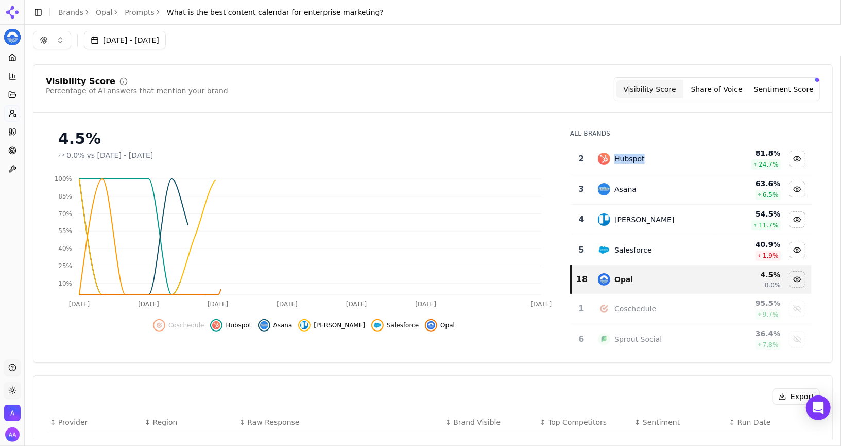
click at [638, 158] on div "Hubspot" at bounding box center [630, 159] width 30 height 10
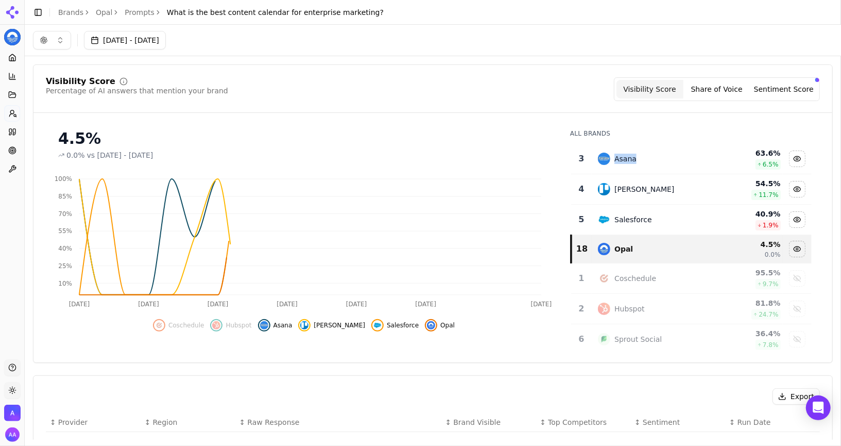
click at [638, 158] on div "Asana" at bounding box center [654, 158] width 112 height 12
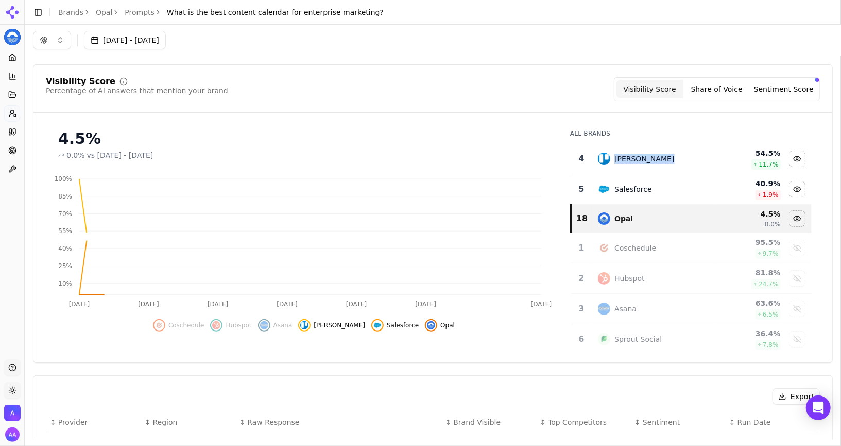
click at [638, 158] on div "[PERSON_NAME]" at bounding box center [654, 158] width 112 height 12
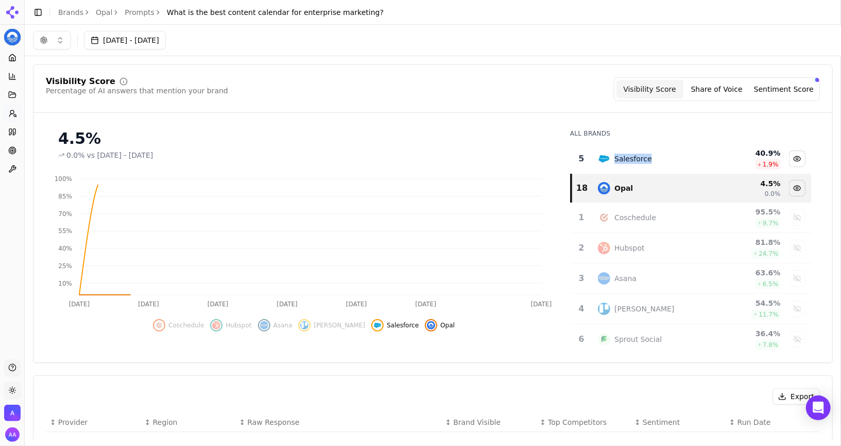
click at [638, 158] on div "Salesforce" at bounding box center [634, 159] width 38 height 10
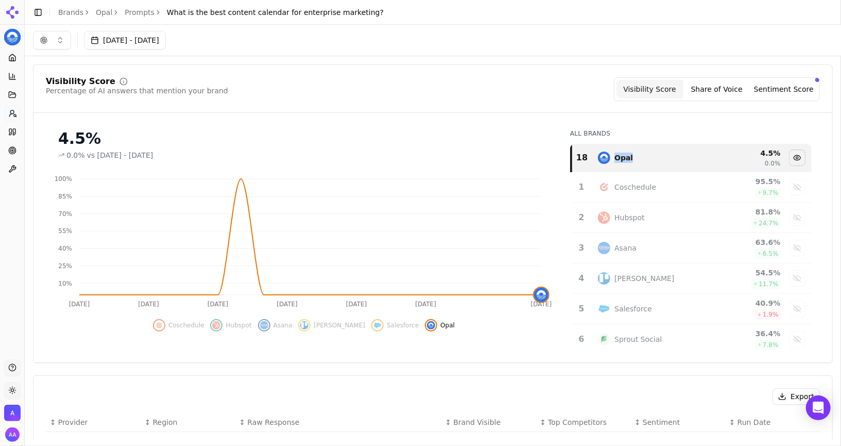
click at [56, 32] on button "button" at bounding box center [52, 40] width 38 height 19
click at [63, 124] on div "Perplexity" at bounding box center [52, 124] width 98 height 16
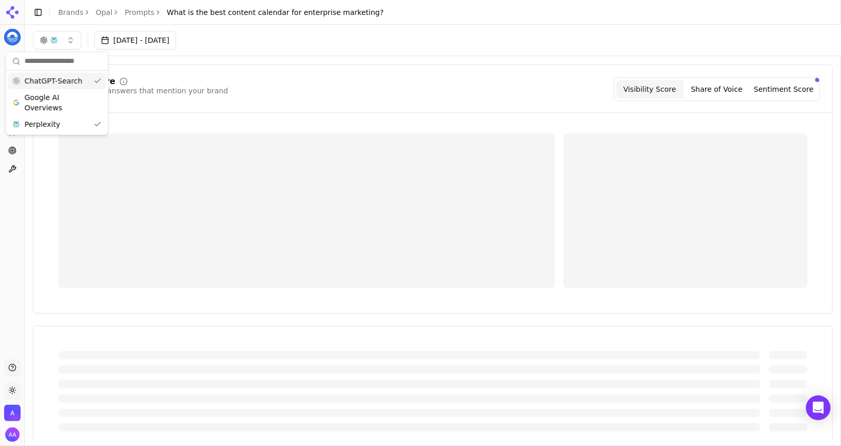
click at [72, 80] on span "ChatGPT-Search" at bounding box center [54, 81] width 58 height 10
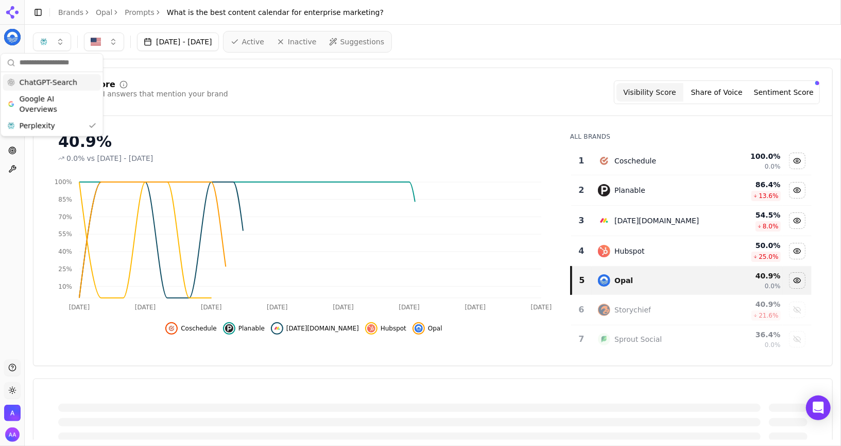
click at [342, 86] on div "Visibility Score Percentage of AI answers that mention your brand Visibility Sc…" at bounding box center [433, 92] width 774 height 24
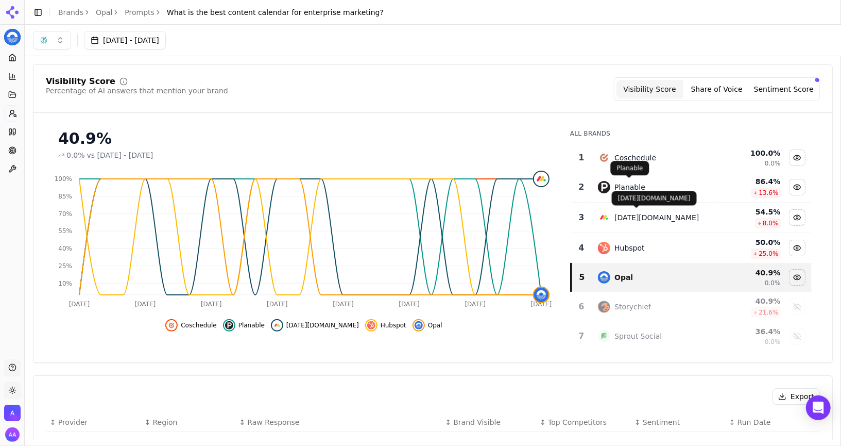
click at [625, 164] on td "Coschedule" at bounding box center [654, 158] width 125 height 28
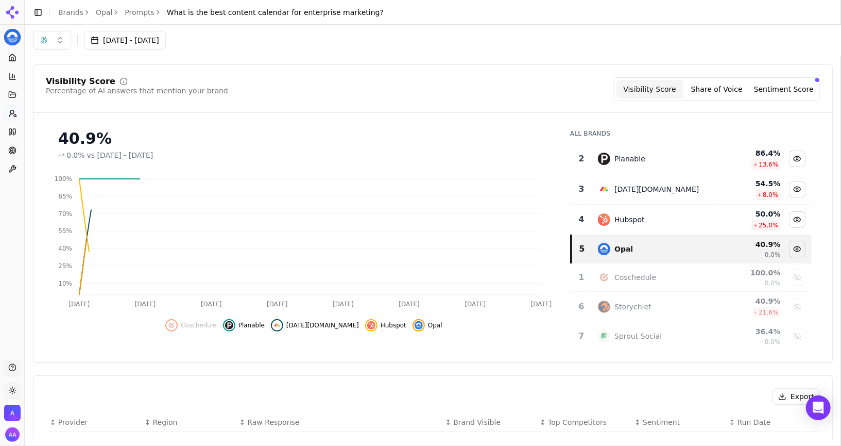
click at [625, 162] on div "Planable" at bounding box center [630, 159] width 31 height 10
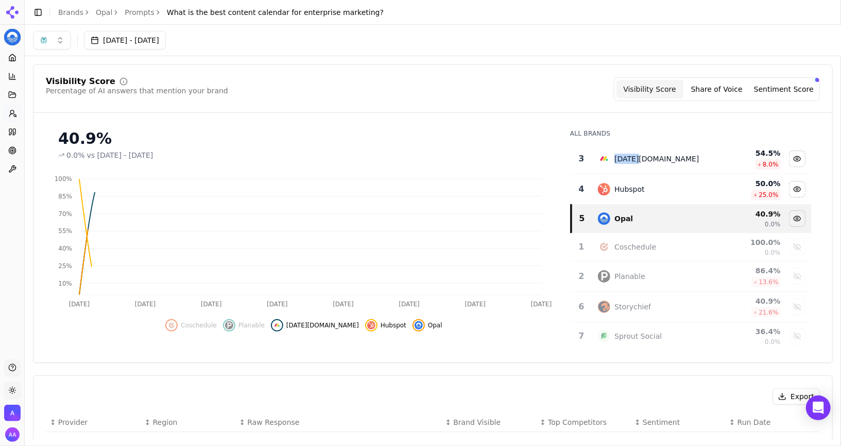
click at [625, 162] on div "[DATE][DOMAIN_NAME]" at bounding box center [657, 159] width 84 height 10
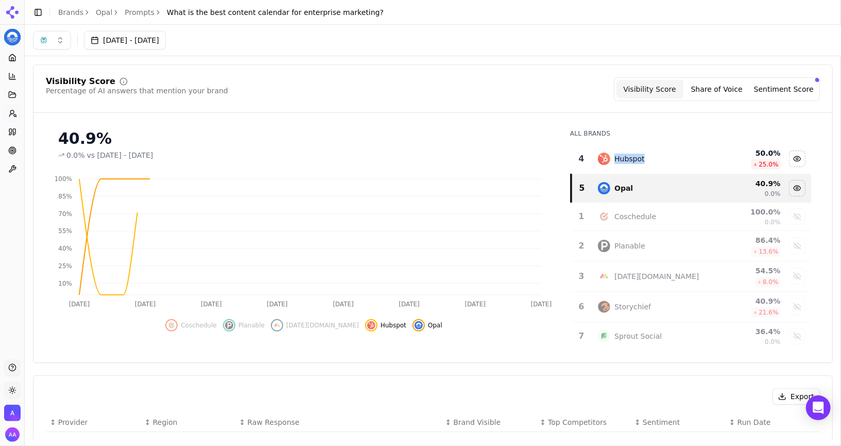
click at [625, 162] on div "Hubspot" at bounding box center [630, 159] width 30 height 10
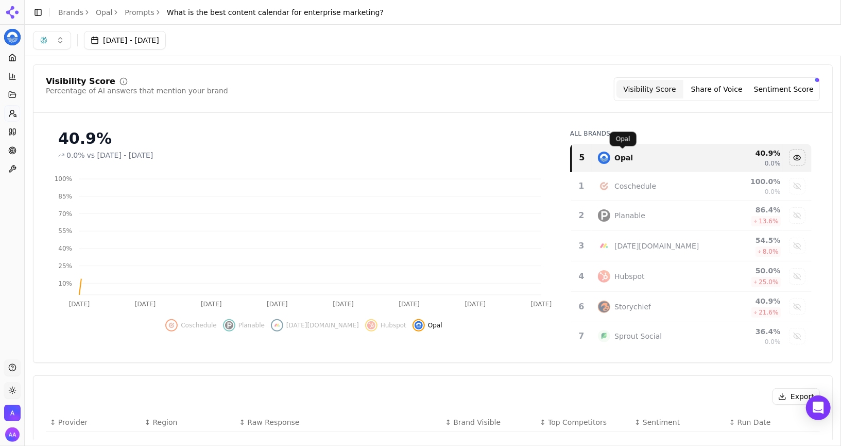
click at [484, 109] on div "Visibility Score Percentage of AI answers that mention your brand Visibility Sc…" at bounding box center [432, 95] width 799 height 36
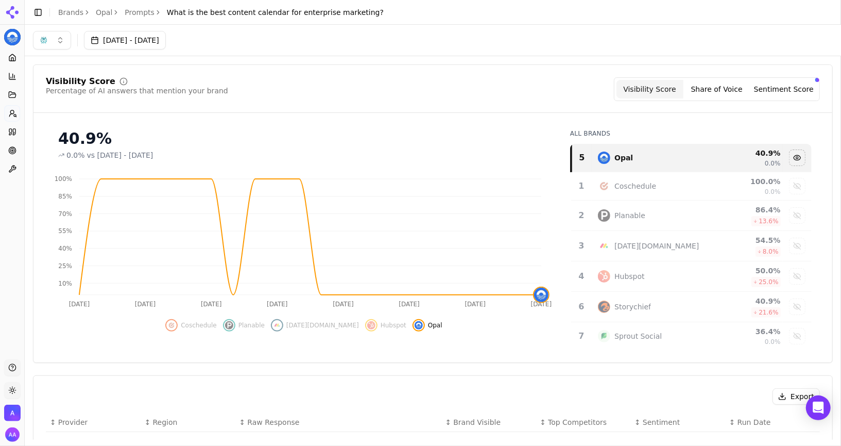
click at [48, 29] on div "[DATE] - [DATE]" at bounding box center [433, 40] width 817 height 31
click at [48, 39] on button "button" at bounding box center [52, 40] width 38 height 19
click at [57, 97] on span "Google AI Overviews" at bounding box center [52, 102] width 65 height 21
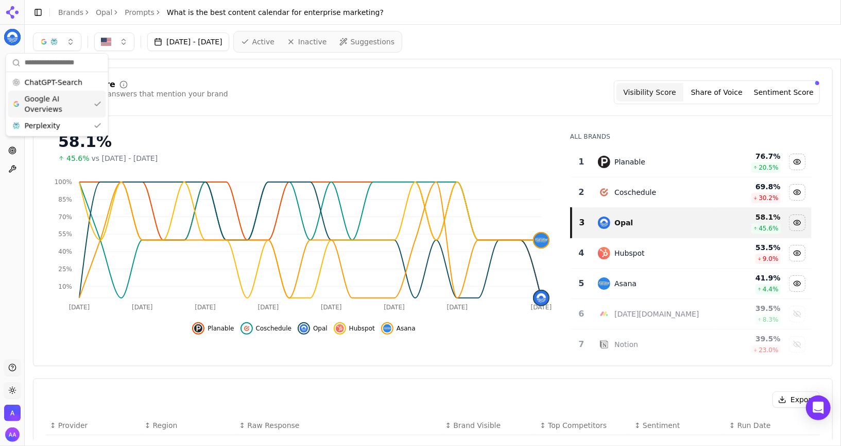
click at [64, 104] on span "Google AI Overviews" at bounding box center [57, 104] width 65 height 21
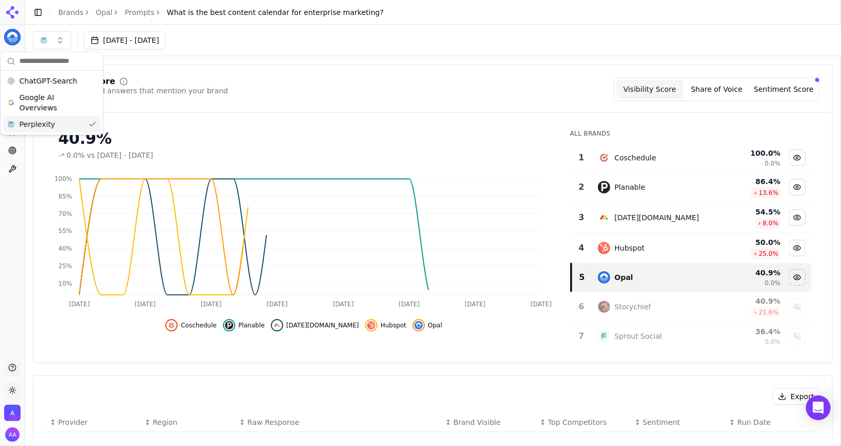
click at [64, 122] on div "Perplexity" at bounding box center [52, 124] width 98 height 16
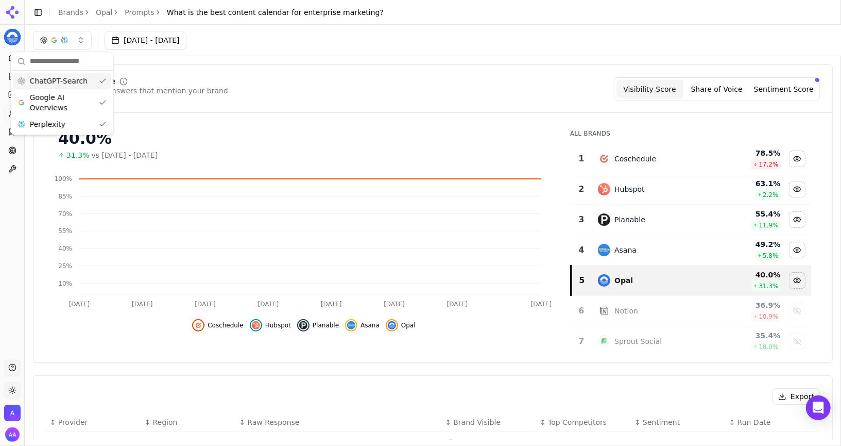
click at [66, 74] on div "ChatGPT-Search" at bounding box center [62, 81] width 98 height 16
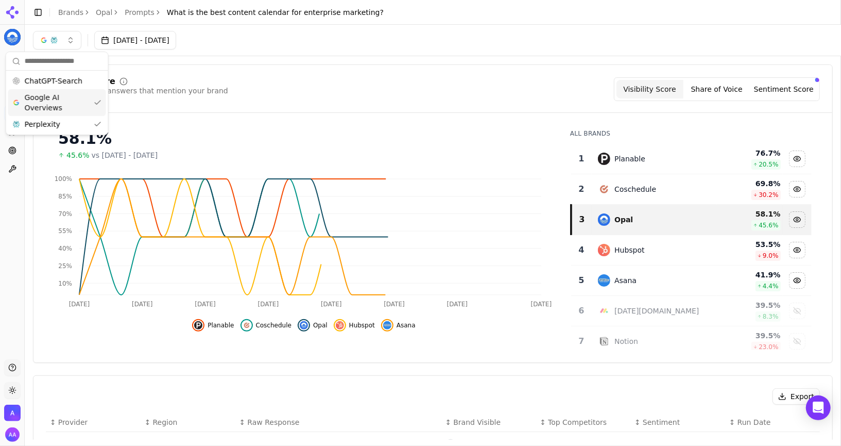
click at [65, 94] on span "Google AI Overviews" at bounding box center [57, 102] width 65 height 21
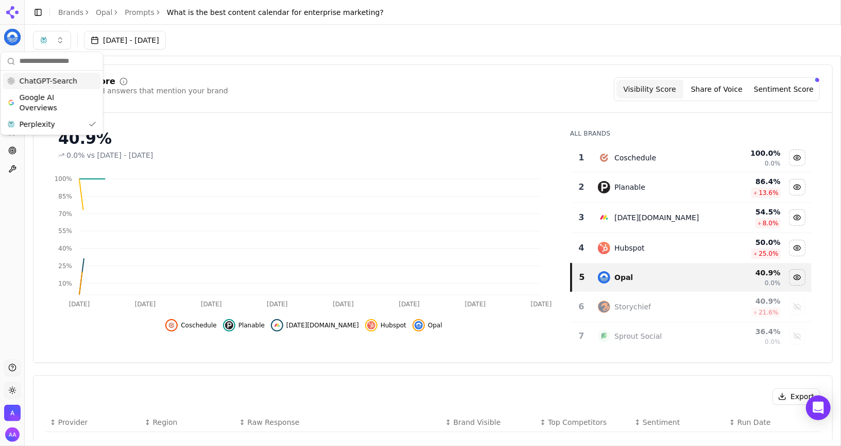
click at [68, 80] on span "ChatGPT-Search" at bounding box center [49, 81] width 58 height 10
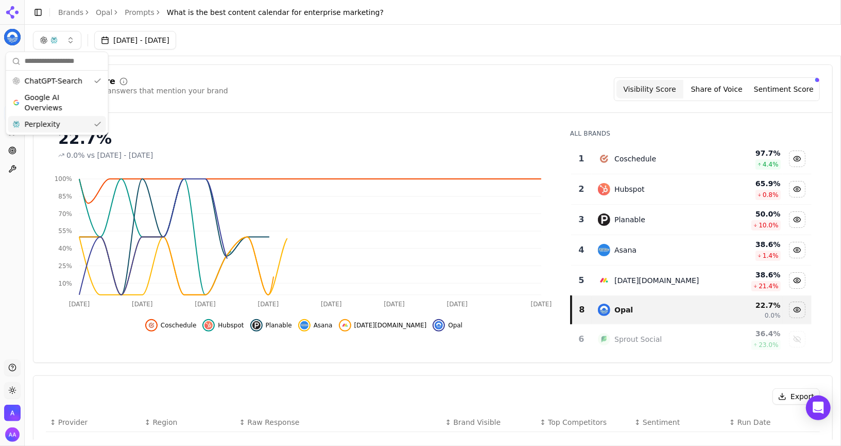
click at [69, 130] on div "Perplexity" at bounding box center [57, 124] width 98 height 16
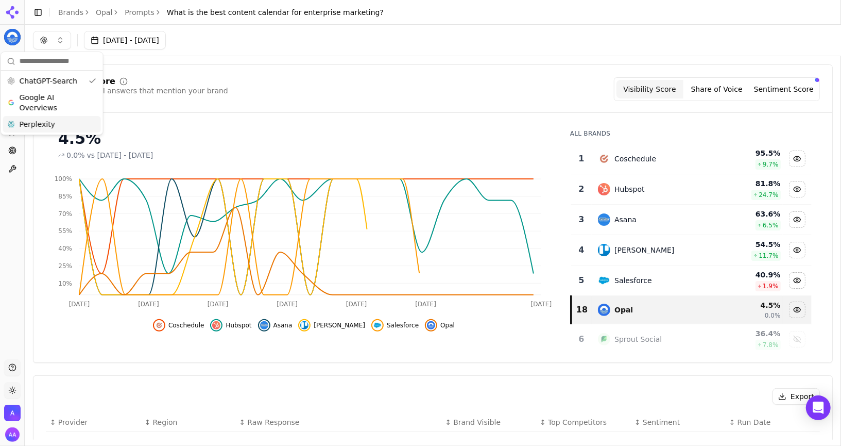
click at [310, 74] on div "Visibility Score Percentage of AI answers that mention your brand Visibility Sc…" at bounding box center [433, 213] width 800 height 298
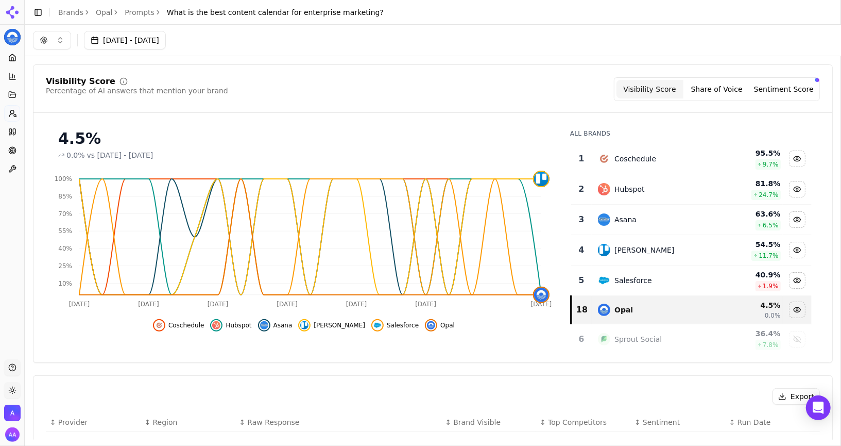
click at [655, 166] on td "Coschedule" at bounding box center [654, 159] width 125 height 30
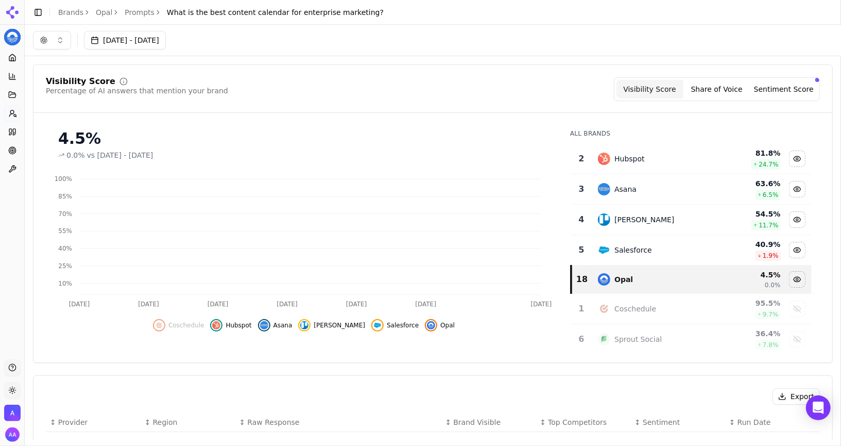
click at [655, 166] on td "Hubspot" at bounding box center [654, 159] width 125 height 30
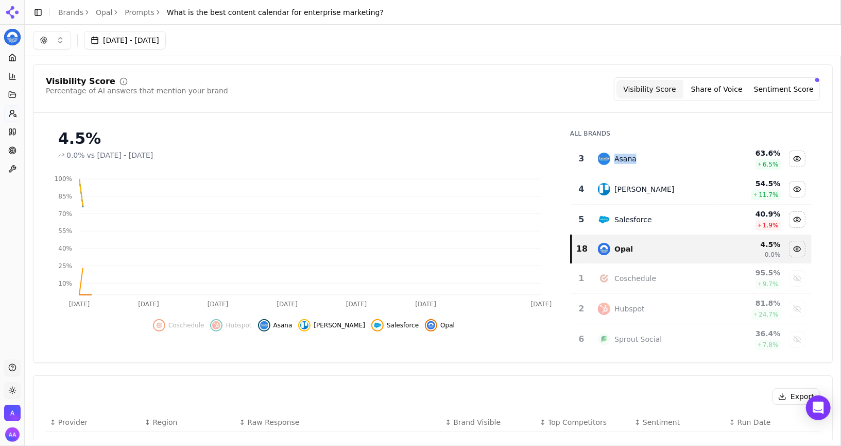
click at [655, 166] on td "Asana" at bounding box center [654, 159] width 125 height 30
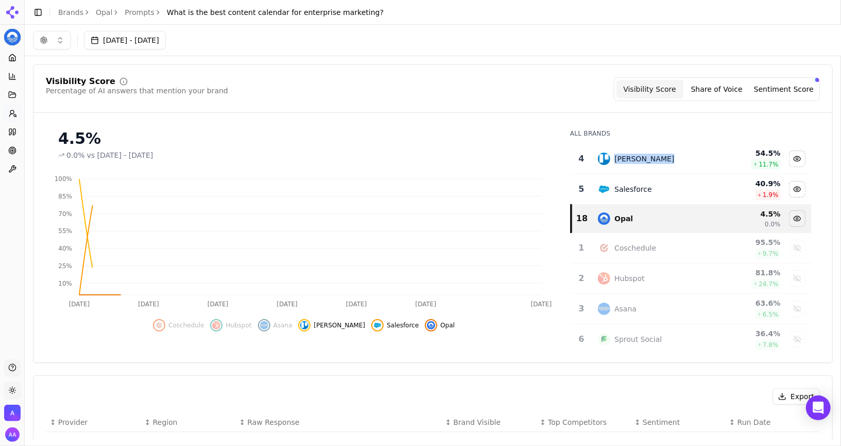
click at [655, 166] on td "[PERSON_NAME]" at bounding box center [654, 159] width 125 height 30
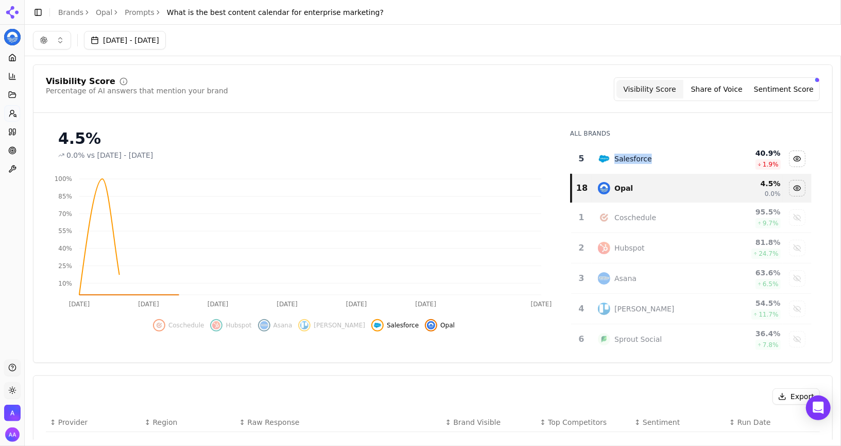
click at [655, 166] on td "Salesforce" at bounding box center [654, 159] width 125 height 30
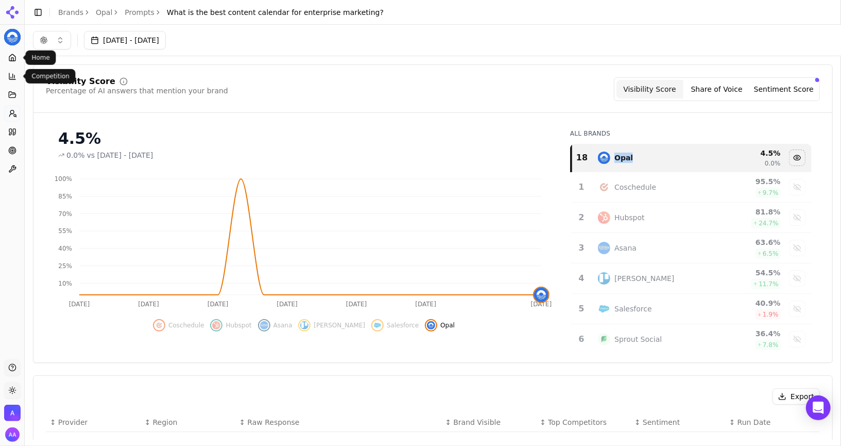
click at [9, 62] on link "Home" at bounding box center [12, 57] width 16 height 16
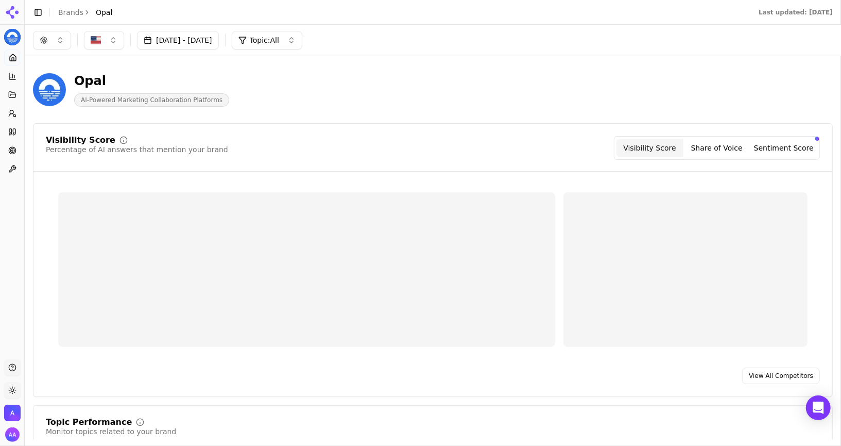
click at [57, 38] on button "button" at bounding box center [52, 40] width 38 height 19
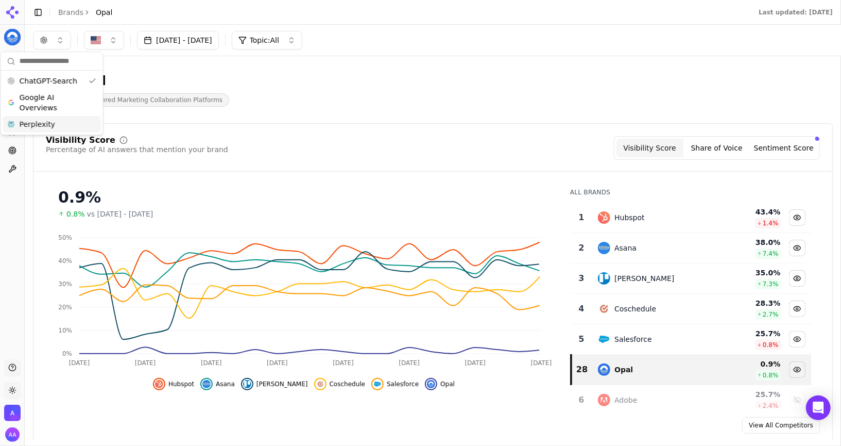
click at [58, 120] on div "Perplexity" at bounding box center [52, 124] width 98 height 16
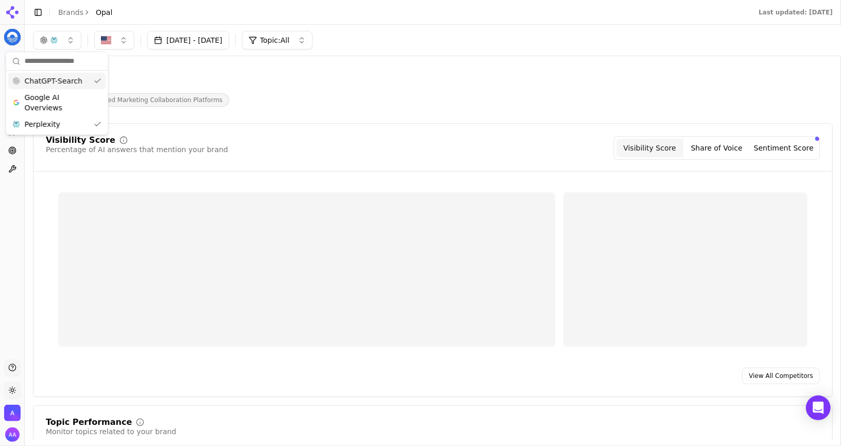
click at [72, 76] on span "ChatGPT-Search" at bounding box center [54, 81] width 58 height 10
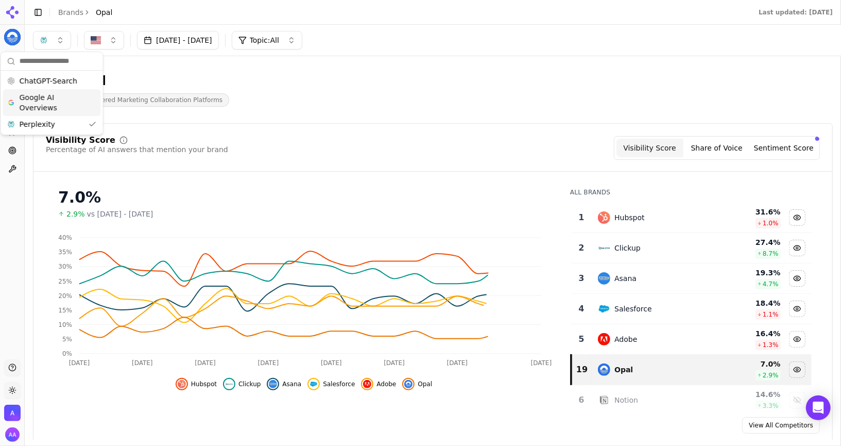
click at [78, 97] on span "Google AI Overviews" at bounding box center [52, 102] width 65 height 21
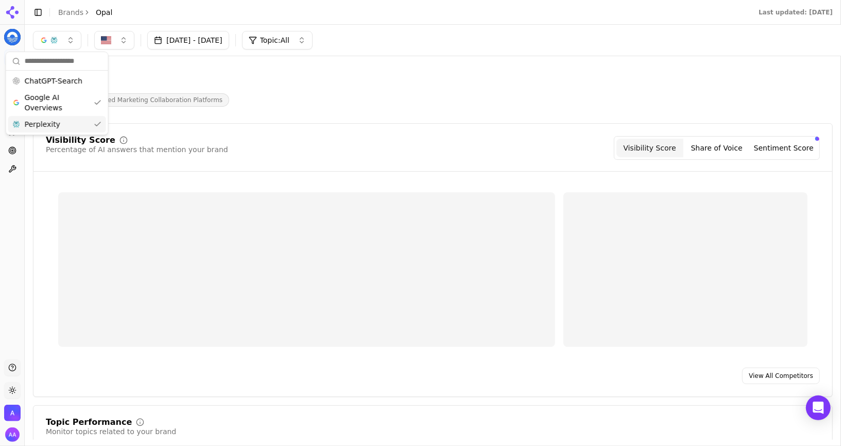
click at [72, 125] on div "Perplexity" at bounding box center [57, 124] width 98 height 16
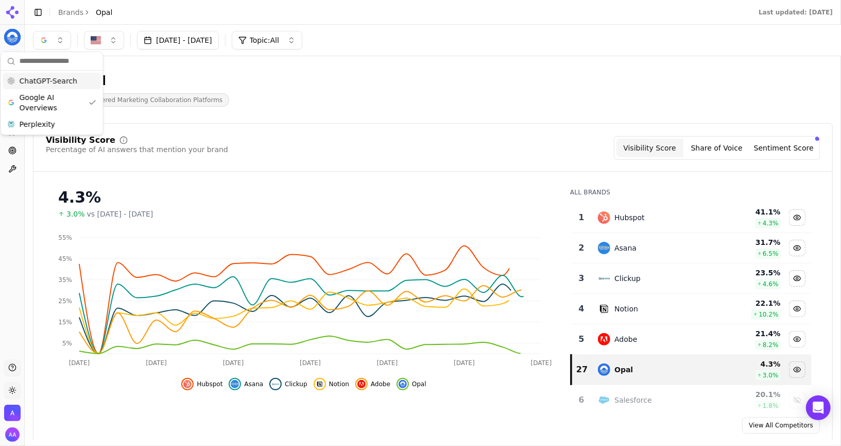
click at [81, 76] on div "ChatGPT-Search" at bounding box center [52, 81] width 98 height 16
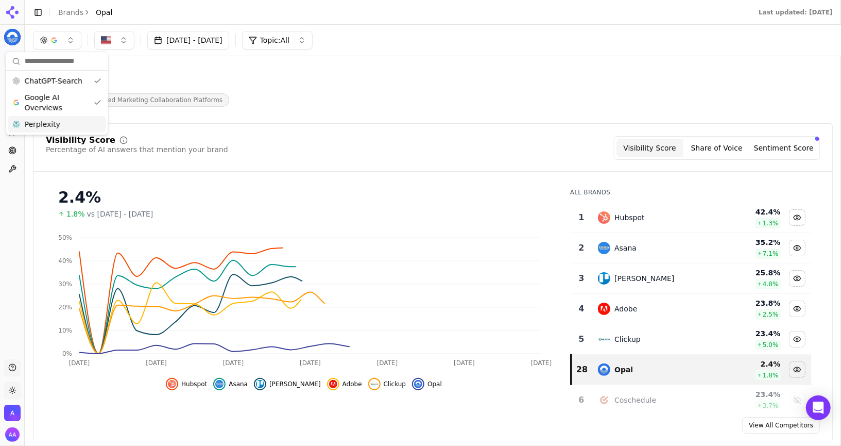
click at [78, 122] on div "Perplexity" at bounding box center [57, 124] width 98 height 16
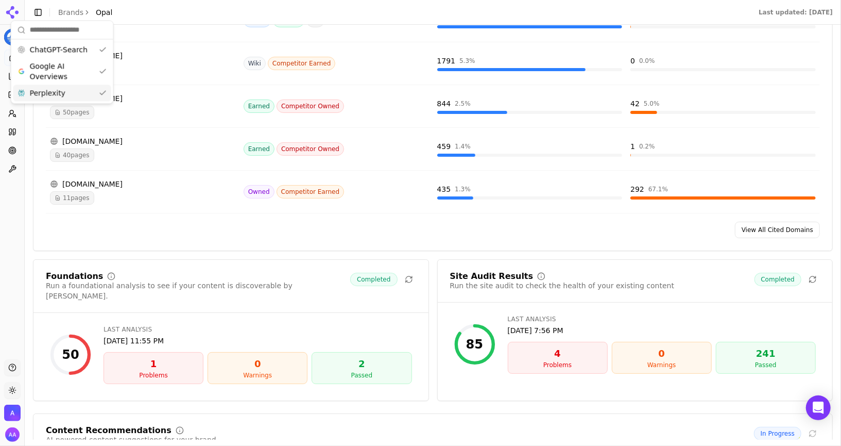
scroll to position [1269, 0]
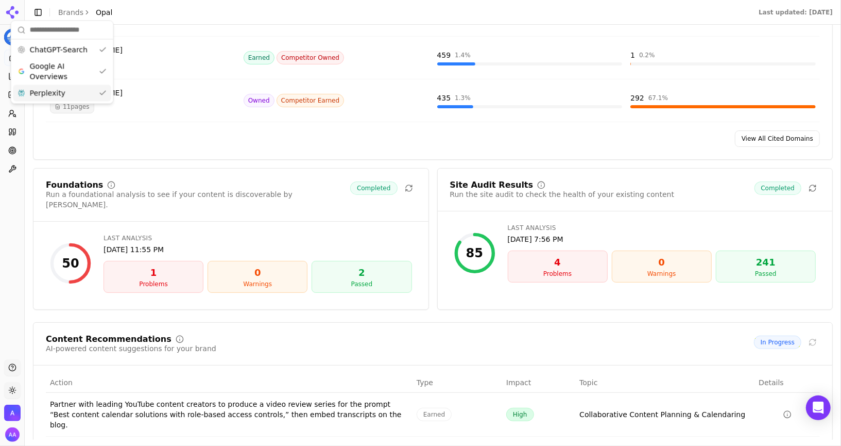
click at [189, 130] on div "View All Cited Domains" at bounding box center [432, 138] width 799 height 16
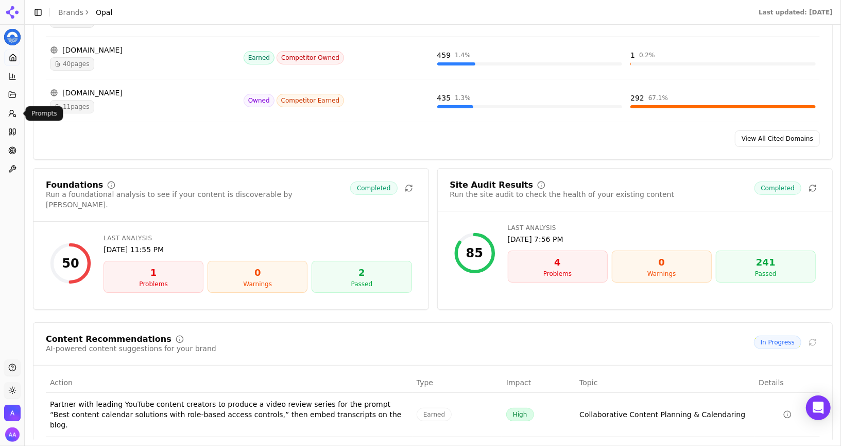
click at [12, 112] on icon at bounding box center [12, 113] width 8 height 8
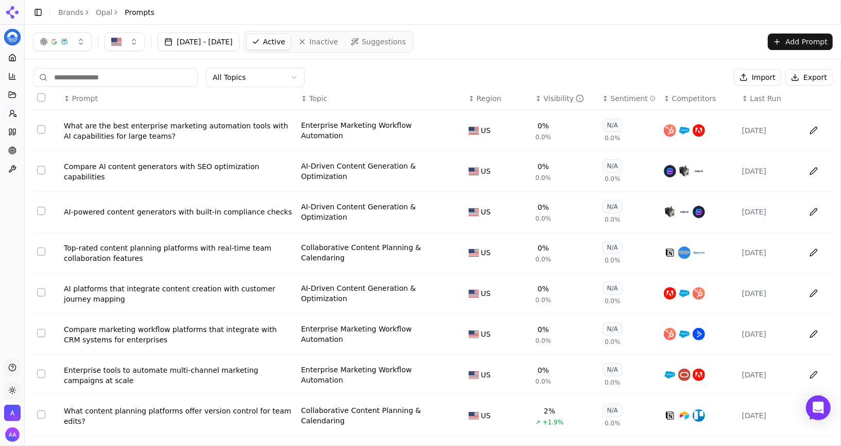
click at [137, 78] on input at bounding box center [115, 77] width 165 height 19
paste input "**********"
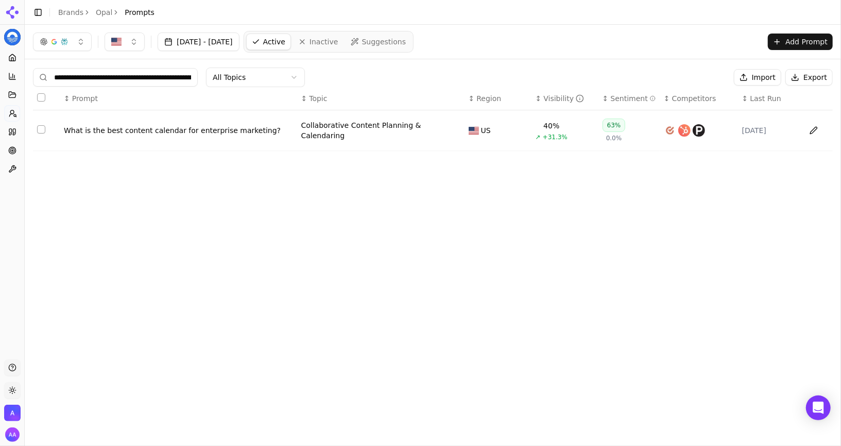
scroll to position [0, 60]
type input "**********"
click at [156, 126] on div "What is the best content calendar for enterprise marketing?" at bounding box center [178, 130] width 229 height 10
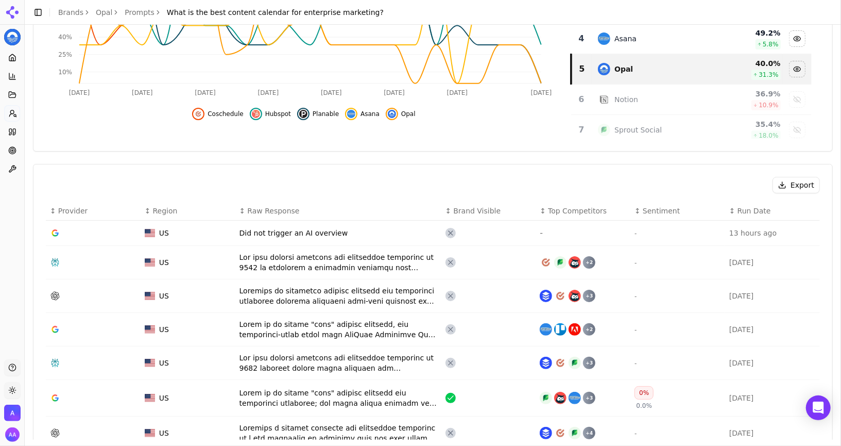
scroll to position [271, 0]
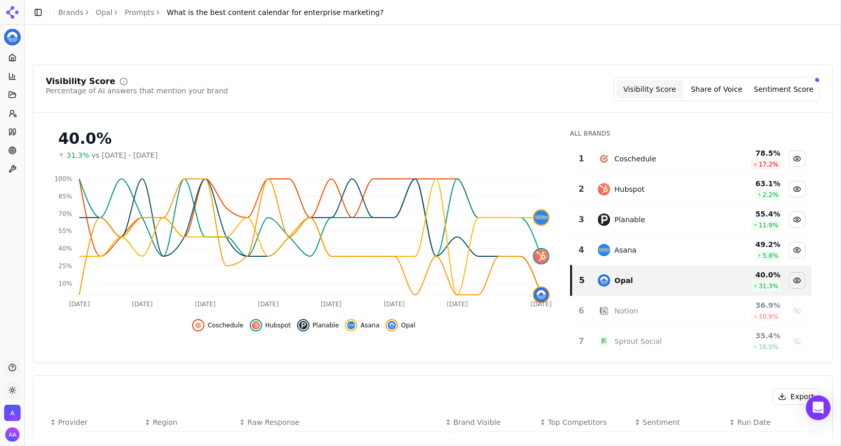
scroll to position [839, 0]
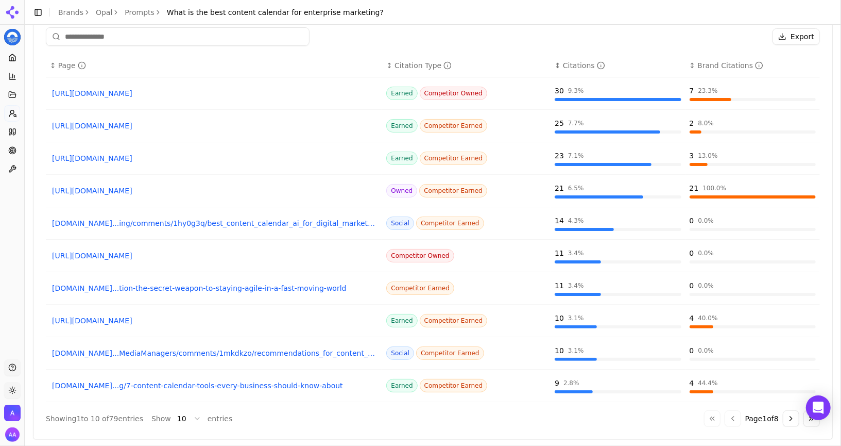
click at [210, 185] on link "[URL][DOMAIN_NAME]" at bounding box center [214, 190] width 324 height 10
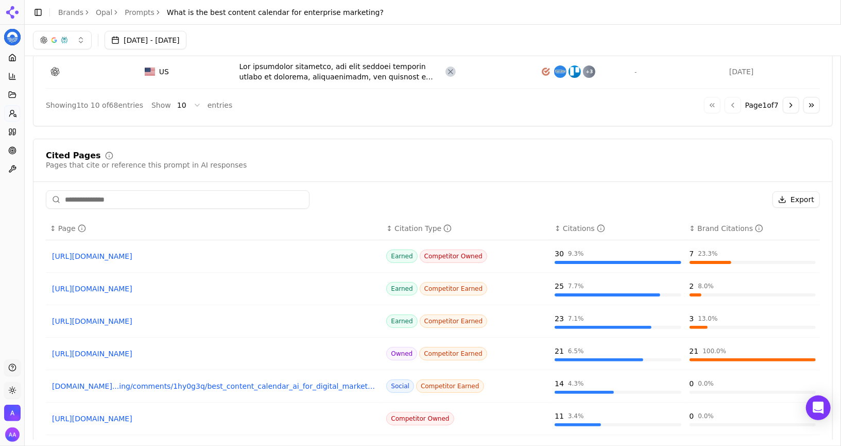
click at [143, 12] on link "Prompts" at bounding box center [140, 12] width 30 height 10
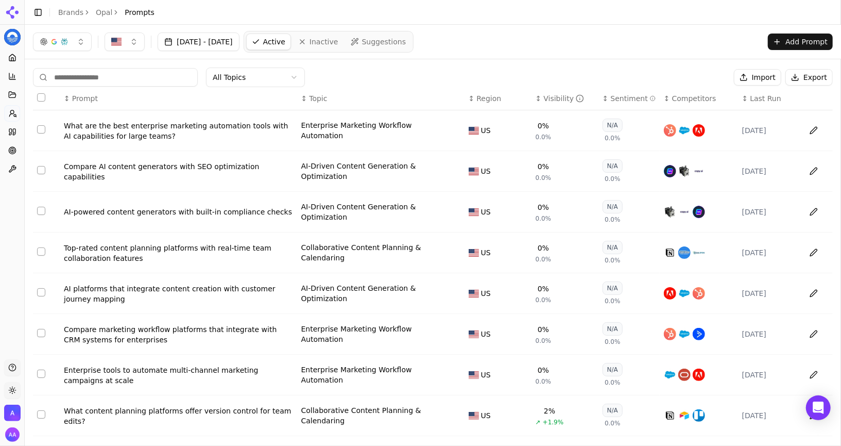
click at [151, 76] on input at bounding box center [115, 77] width 165 height 19
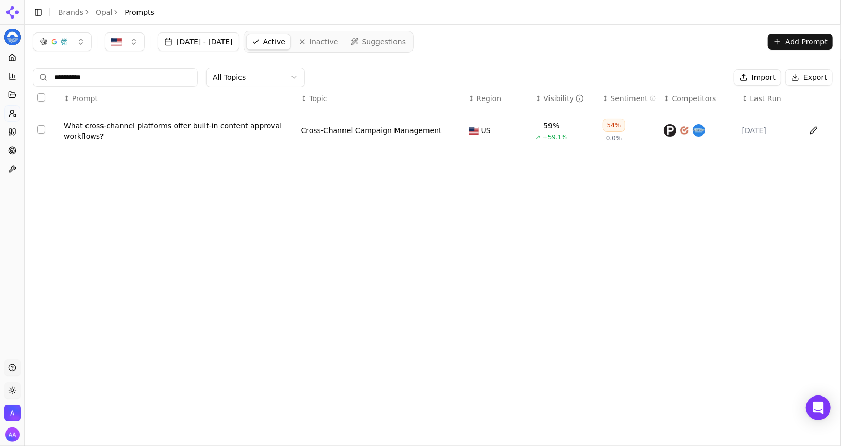
type input "**********"
drag, startPoint x: 125, startPoint y: 141, endPoint x: 65, endPoint y: 120, distance: 63.2
click at [65, 120] on td "What cross-channel platforms offer built-in content approval workflows?" at bounding box center [178, 130] width 237 height 41
copy div "What cross-channel platforms offer built-in content approval workflows?"
click at [406, 336] on div "**********" at bounding box center [433, 232] width 817 height 415
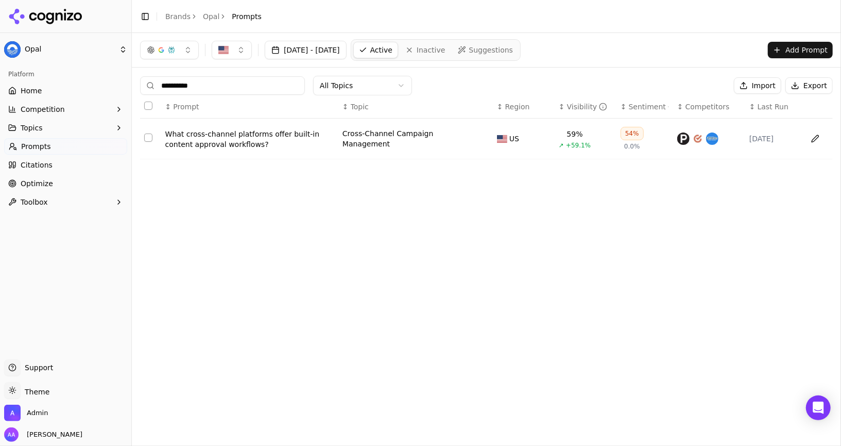
click at [264, 84] on input "**********" at bounding box center [222, 85] width 165 height 19
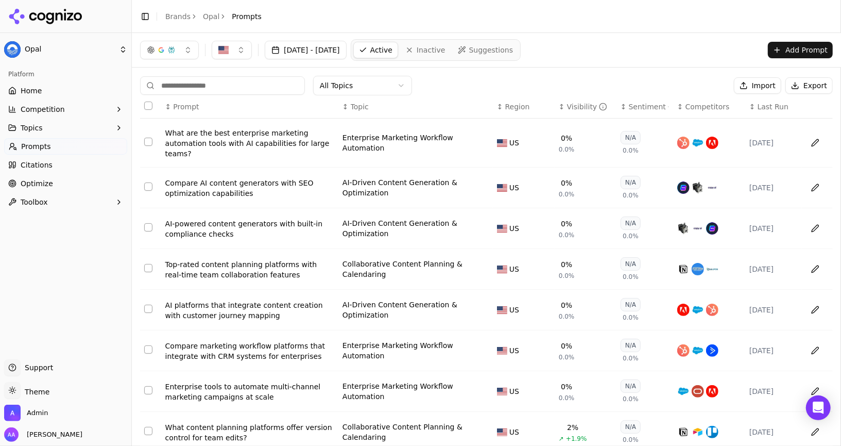
click at [47, 94] on link "Home" at bounding box center [65, 90] width 123 height 16
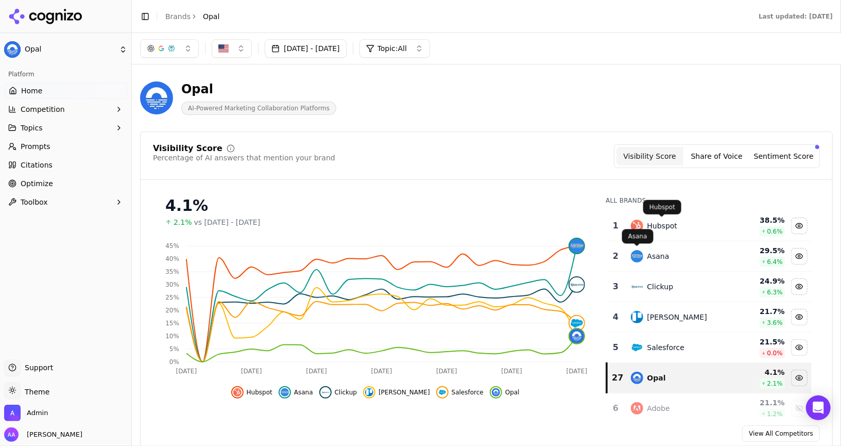
click at [673, 226] on div "Hubspot" at bounding box center [663, 225] width 30 height 10
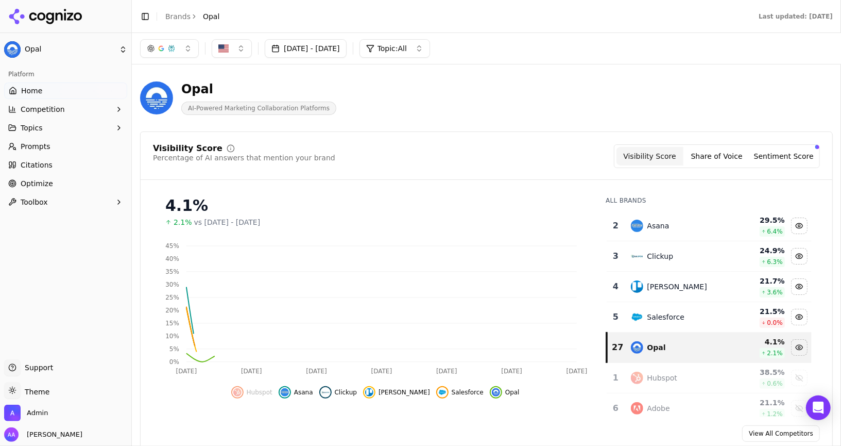
click at [673, 226] on div "Asana" at bounding box center [678, 225] width 94 height 12
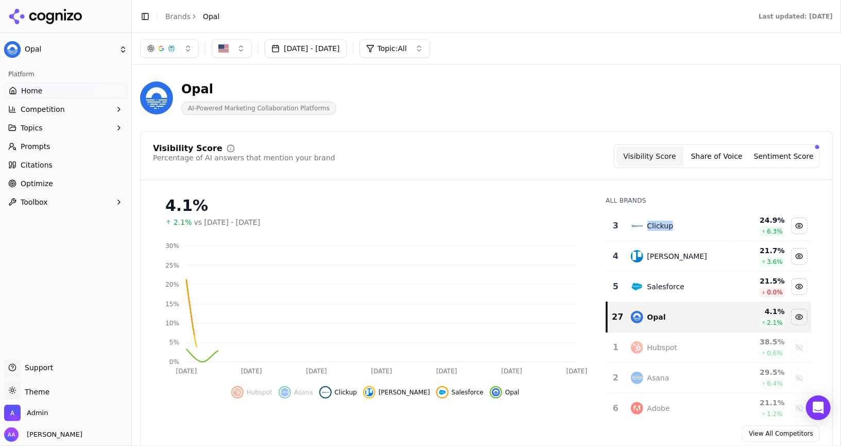
click at [673, 226] on div "Clickup" at bounding box center [678, 225] width 94 height 12
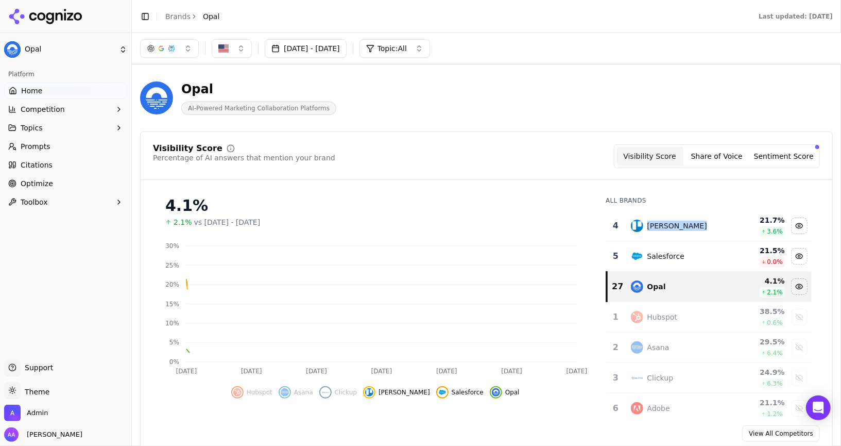
click at [673, 226] on div "[PERSON_NAME]" at bounding box center [678, 225] width 94 height 12
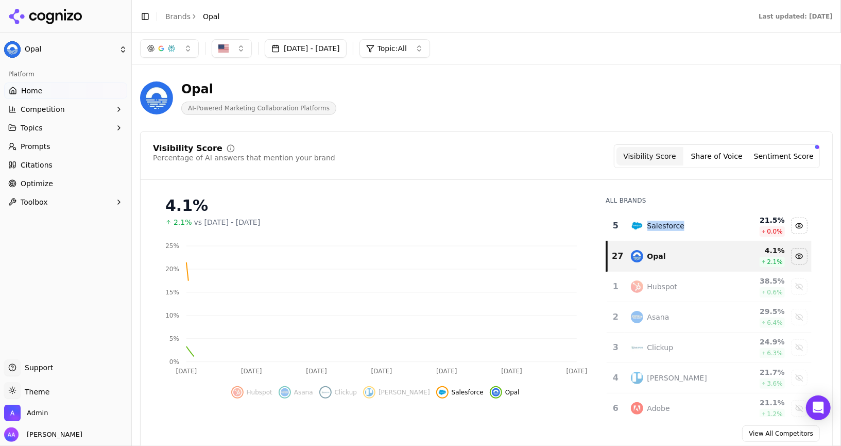
click at [673, 226] on div "Salesforce" at bounding box center [667, 225] width 38 height 10
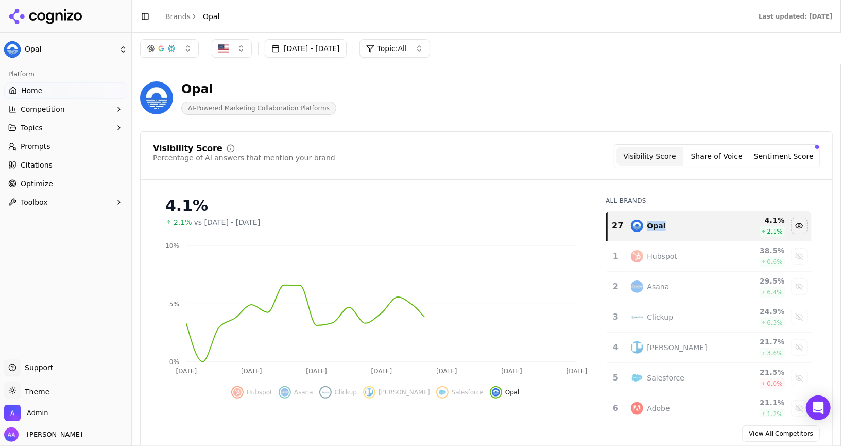
click at [13, 147] on circle at bounding box center [14, 148] width 2 height 2
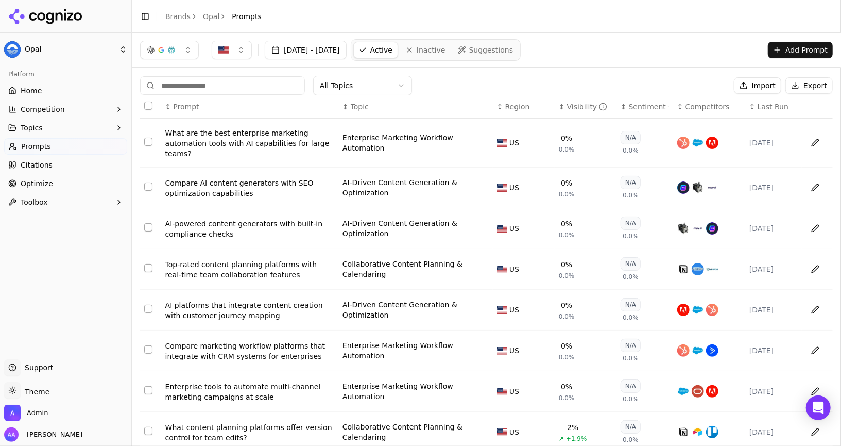
scroll to position [117, 0]
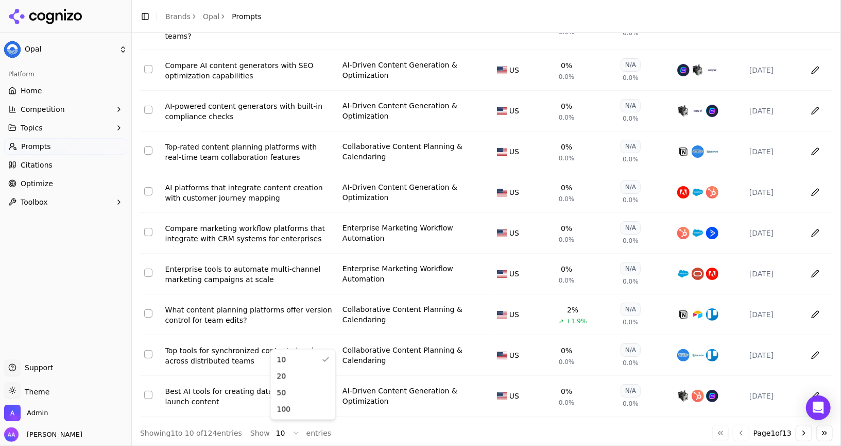
click at [280, 428] on html "Opal Platform Home Competition Topics Prompts Citations Optimize Toolbox Suppor…" at bounding box center [420, 223] width 841 height 446
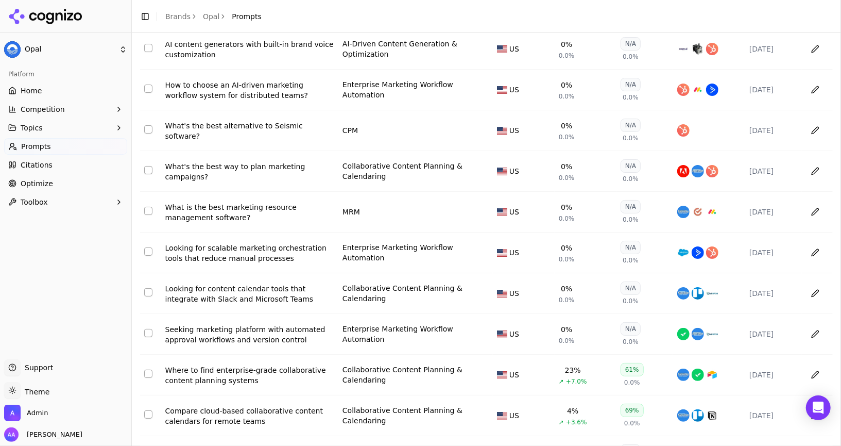
scroll to position [670, 0]
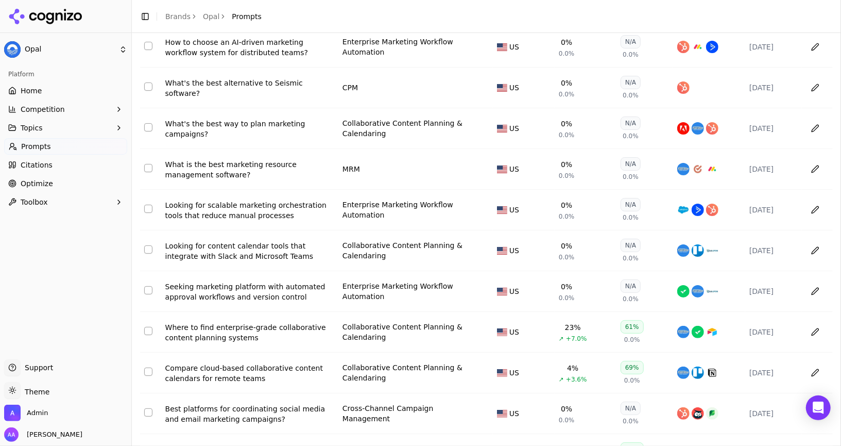
click at [10, 176] on link "Optimize" at bounding box center [65, 183] width 123 height 16
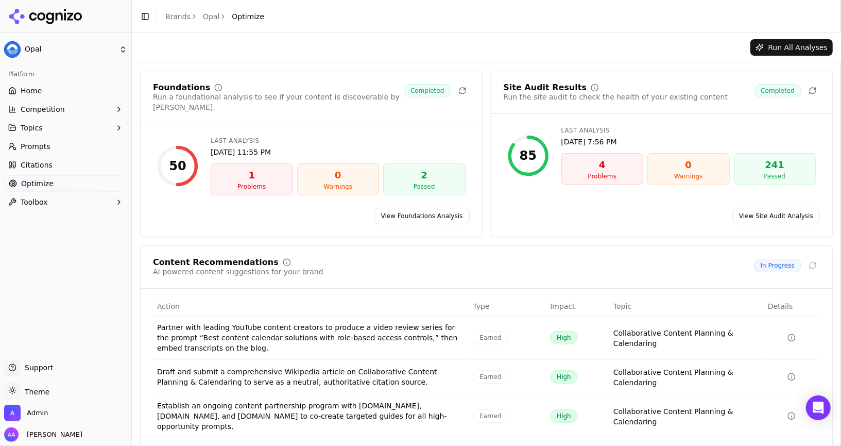
scroll to position [94, 0]
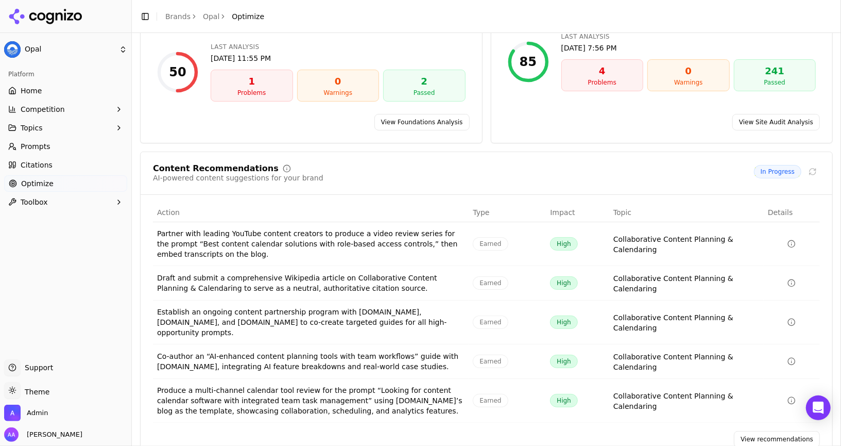
click at [763, 431] on link "View recommendations" at bounding box center [777, 439] width 86 height 16
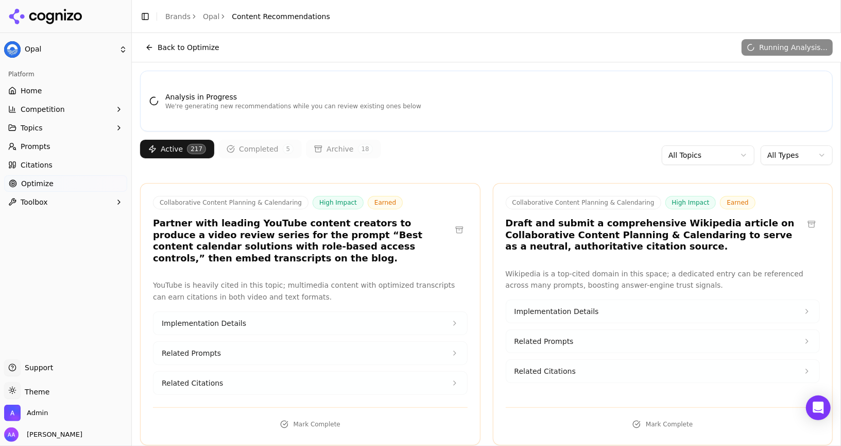
click at [786, 156] on html "Opal Platform Home Competition Topics Prompts Citations Optimize Toolbox Suppor…" at bounding box center [420, 223] width 841 height 446
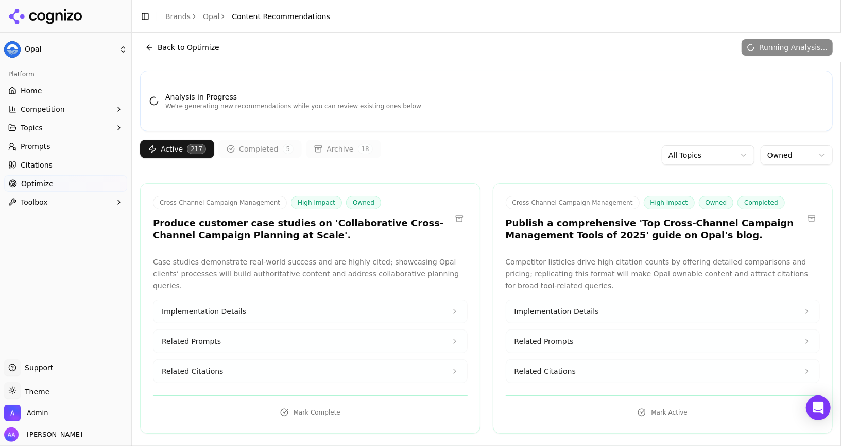
click at [254, 141] on button "Completed 5" at bounding box center [259, 149] width 83 height 19
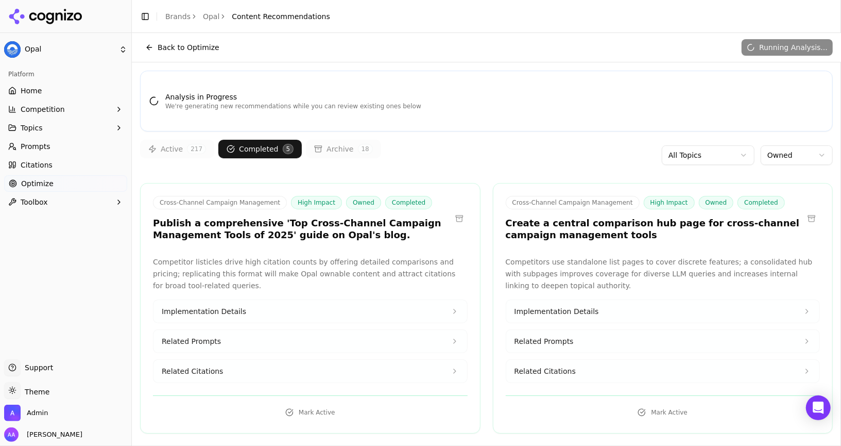
click at [254, 144] on button "Completed 5" at bounding box center [259, 149] width 83 height 19
click at [159, 143] on button "Active 217" at bounding box center [177, 149] width 74 height 19
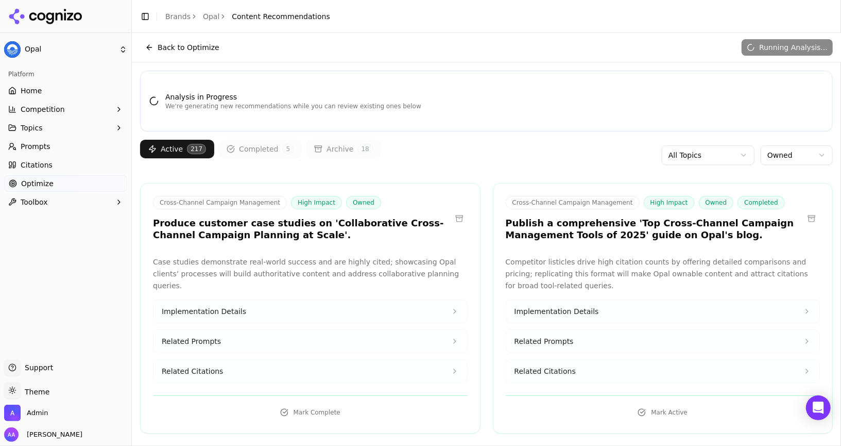
click at [239, 140] on button "Completed 5" at bounding box center [259, 149] width 83 height 19
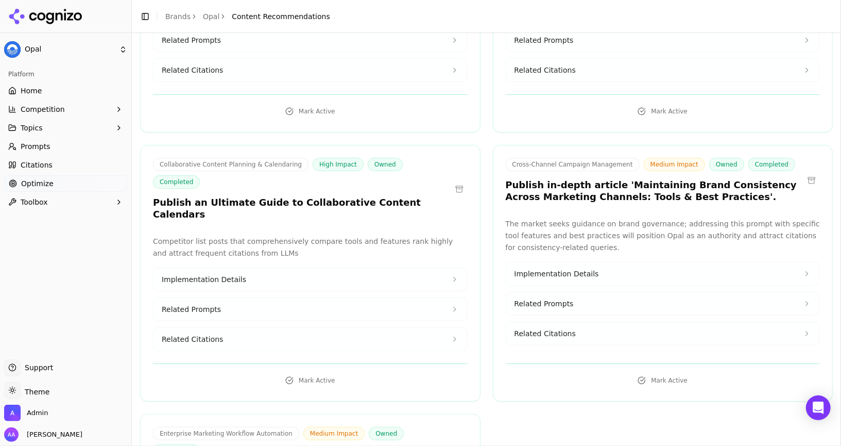
scroll to position [474, 0]
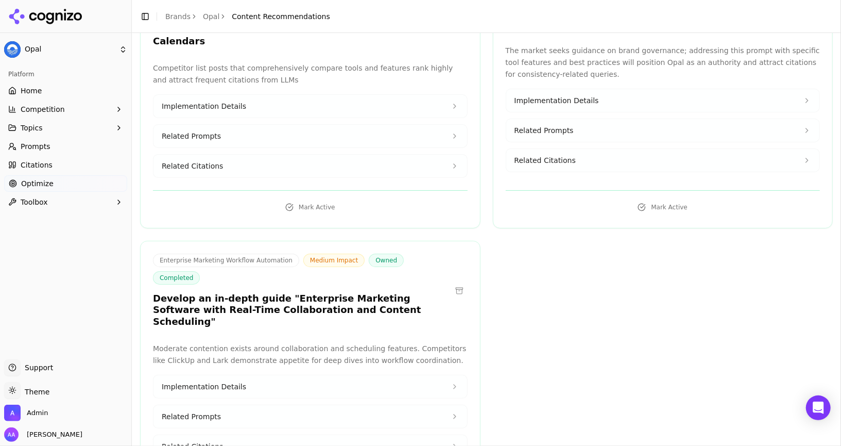
click at [57, 141] on link "Prompts" at bounding box center [65, 146] width 123 height 16
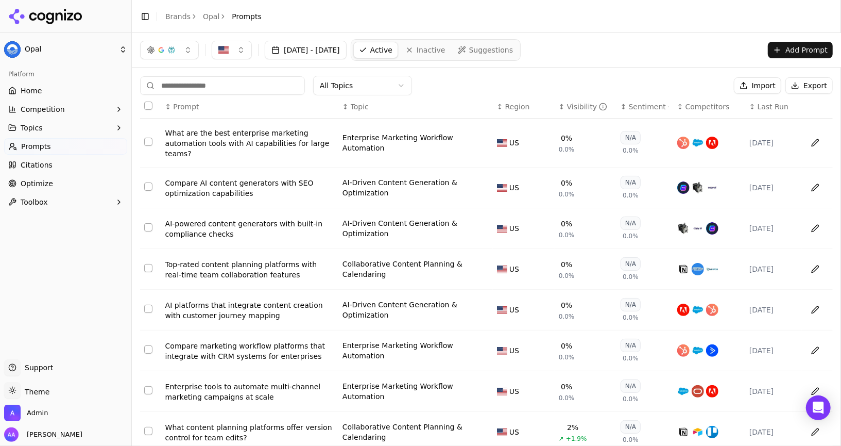
click at [53, 88] on link "Home" at bounding box center [65, 90] width 123 height 16
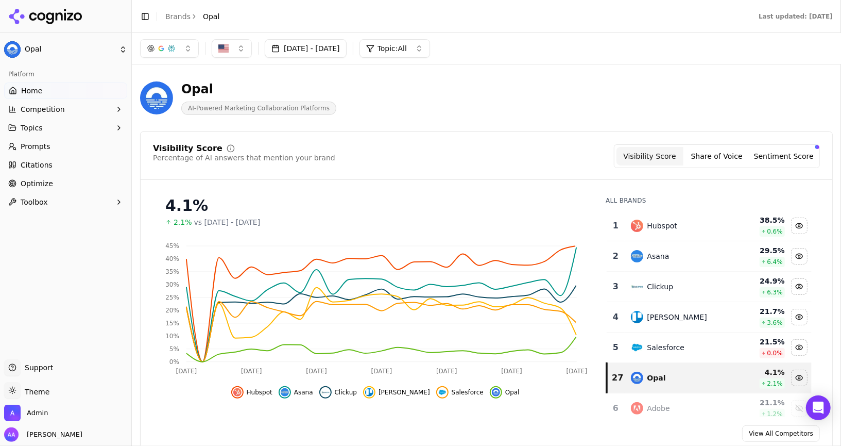
click at [641, 232] on td "Hubspot" at bounding box center [678, 226] width 106 height 30
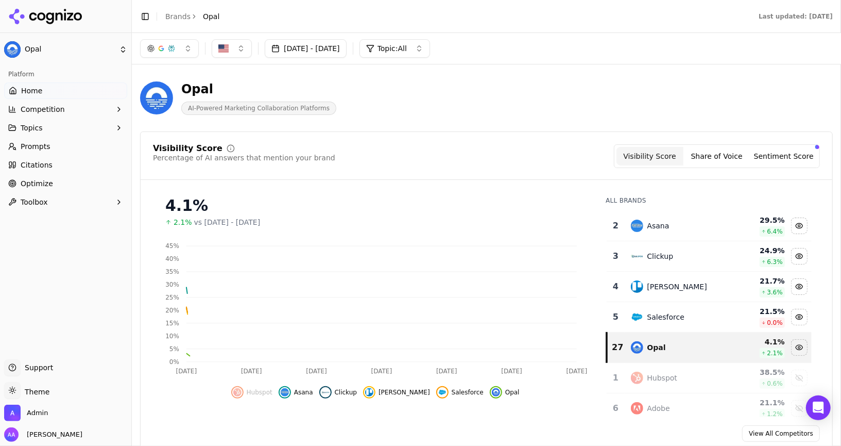
click at [641, 232] on td "Asana" at bounding box center [678, 226] width 106 height 30
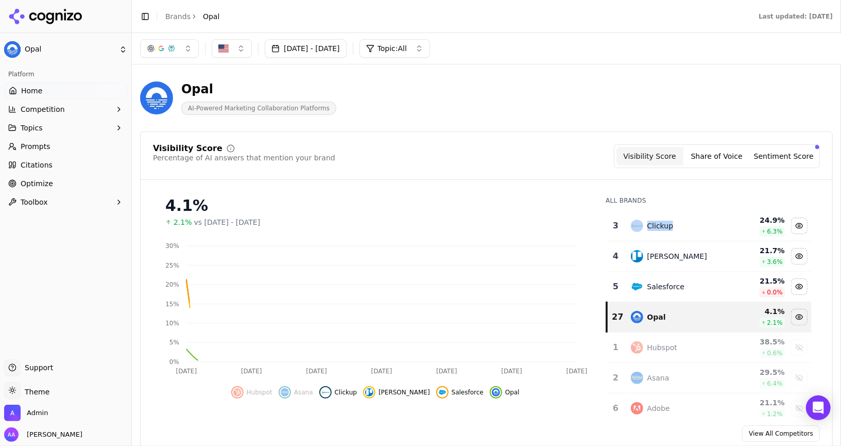
click at [641, 232] on td "Clickup" at bounding box center [678, 226] width 106 height 30
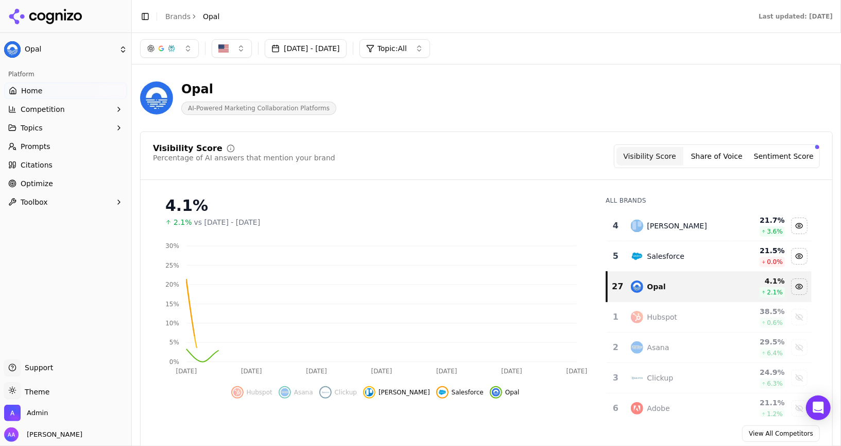
click at [641, 232] on td "[PERSON_NAME]" at bounding box center [678, 226] width 106 height 30
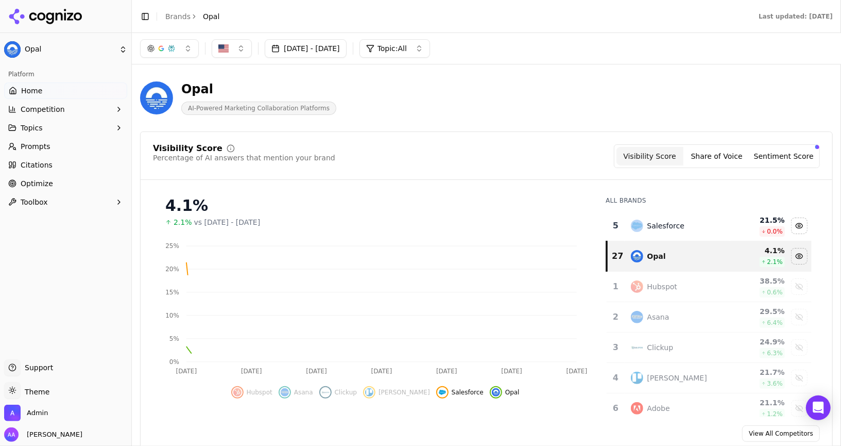
click at [641, 232] on td "Salesforce" at bounding box center [678, 226] width 106 height 30
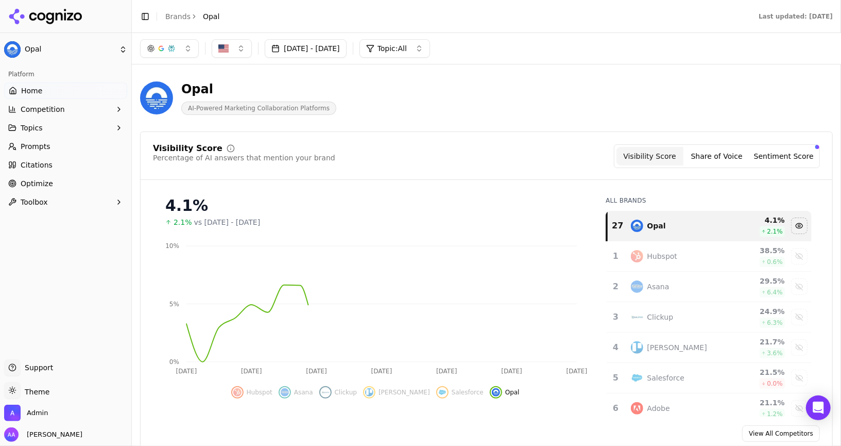
click at [516, 175] on div "Visibility Score Percentage of AI answers that mention your brand Visibility Sc…" at bounding box center [487, 162] width 692 height 36
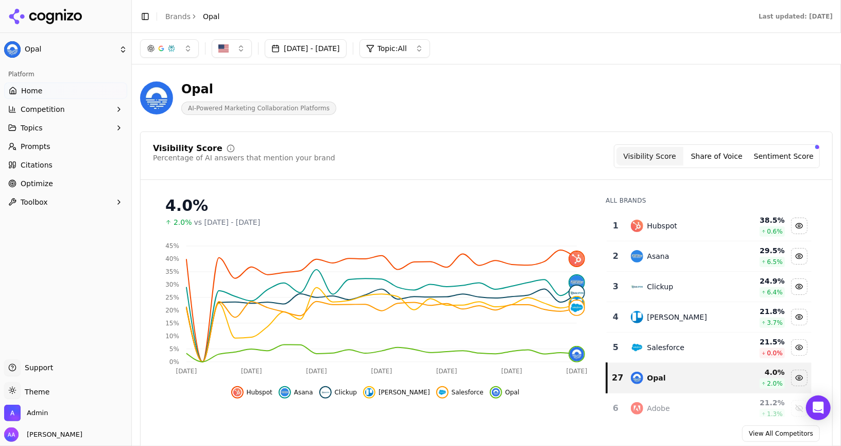
click at [49, 94] on link "Home" at bounding box center [65, 90] width 123 height 16
